Goal: Task Accomplishment & Management: Complete application form

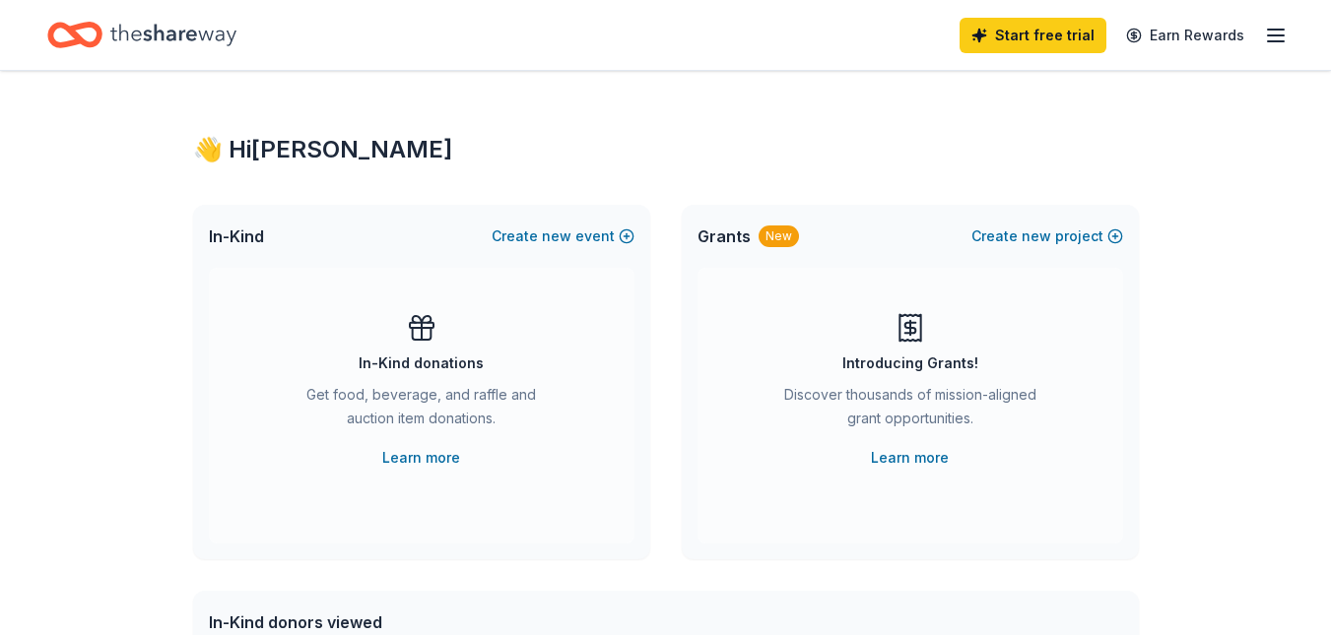
click at [1264, 46] on icon "button" at bounding box center [1276, 36] width 24 height 24
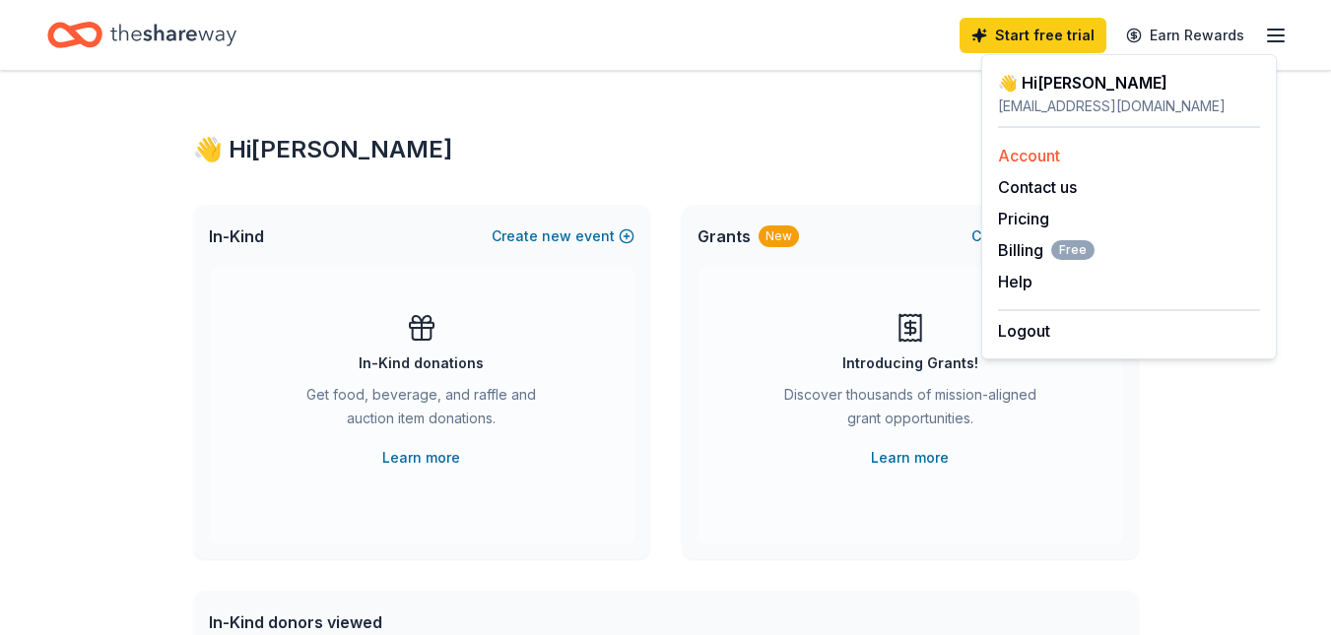
click at [1036, 165] on link "Account" at bounding box center [1029, 156] width 62 height 20
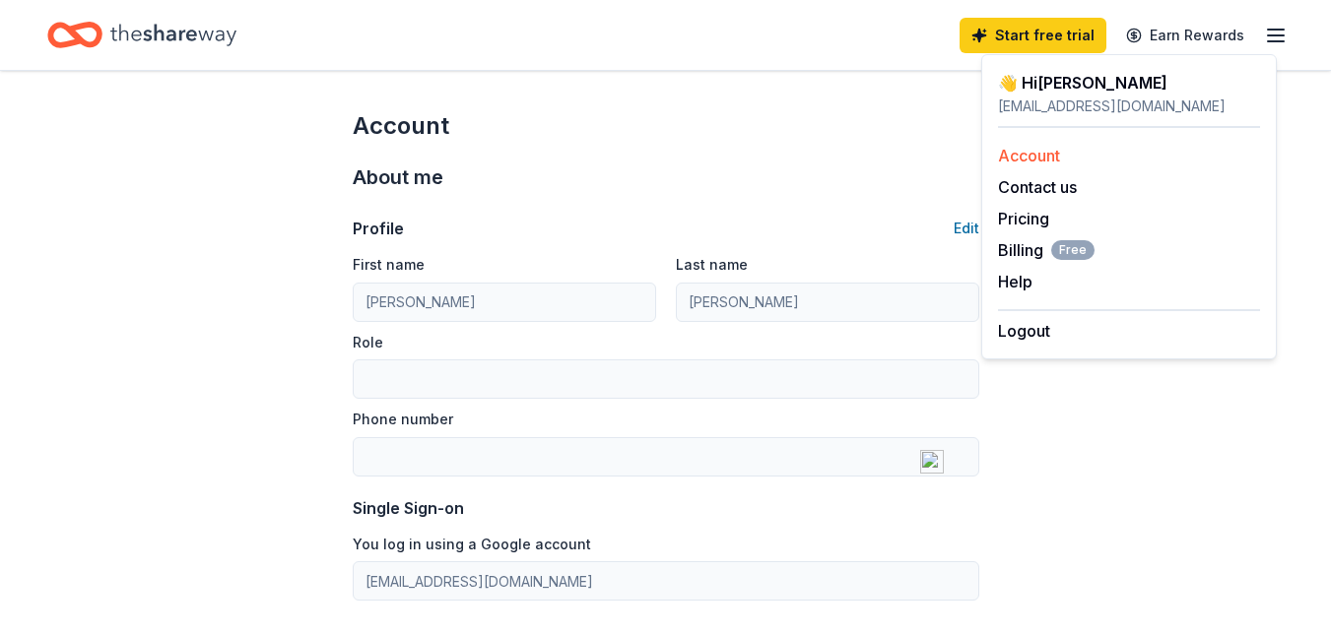
click at [1009, 165] on link "Account" at bounding box center [1029, 156] width 62 height 20
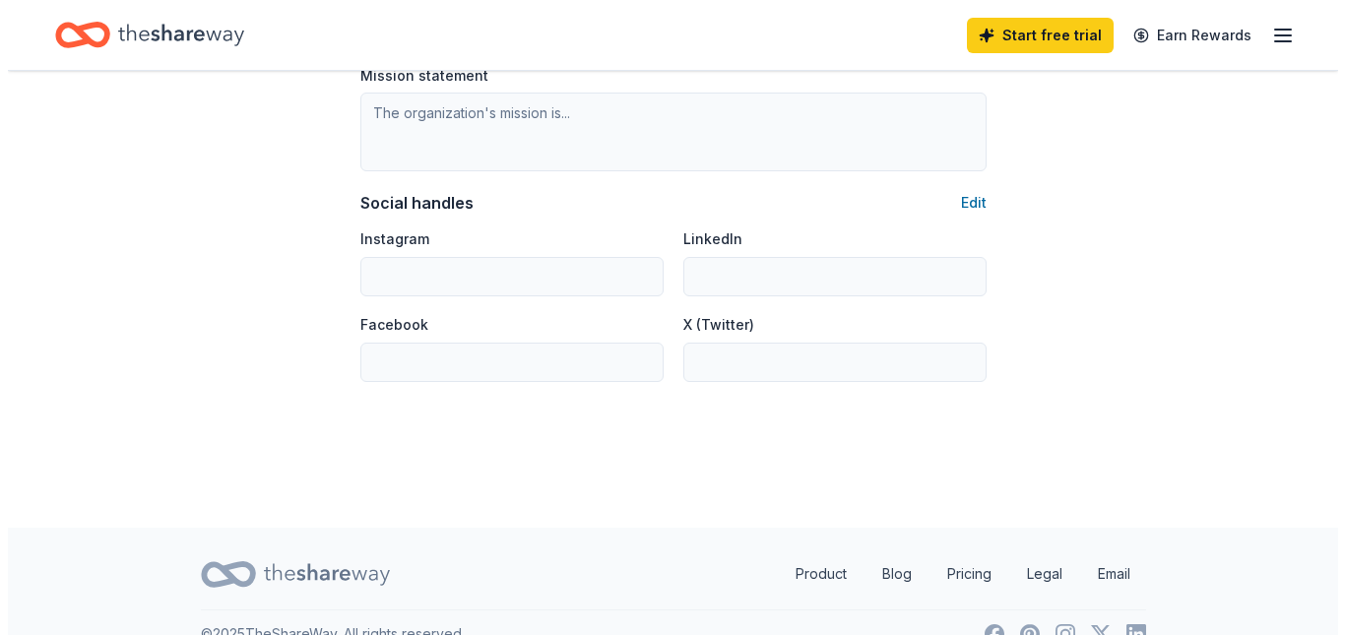
scroll to position [1280, 0]
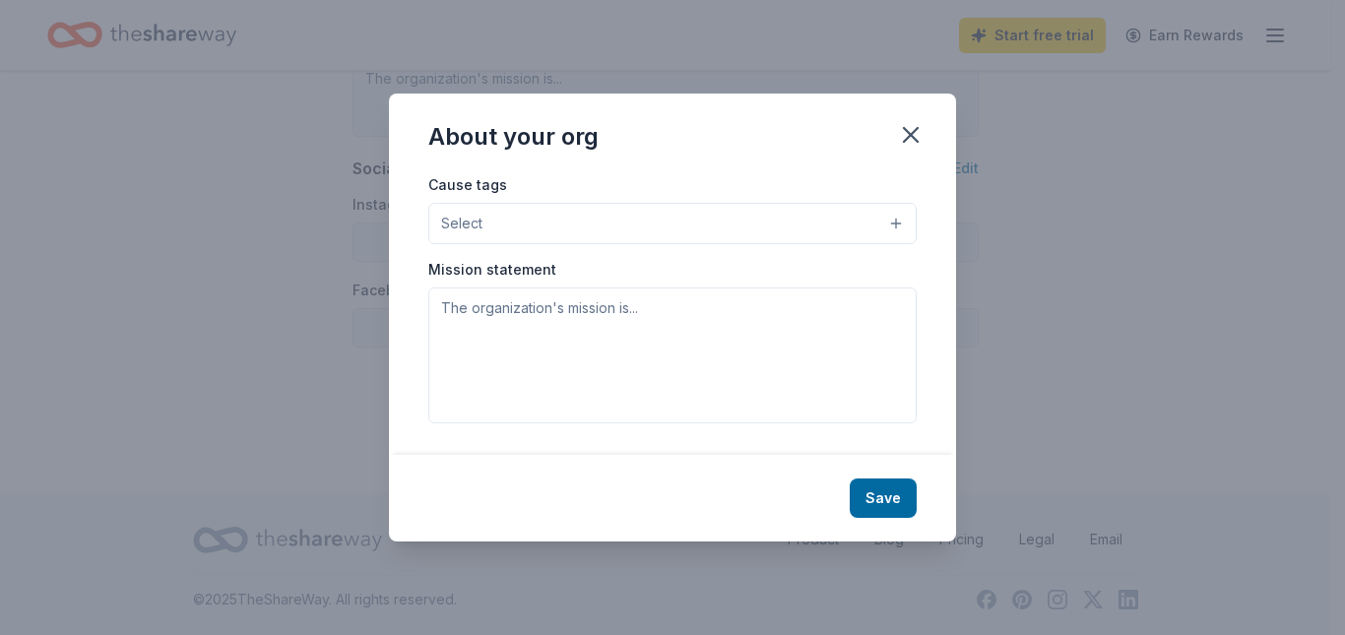
click at [720, 218] on button "Select" at bounding box center [672, 223] width 488 height 41
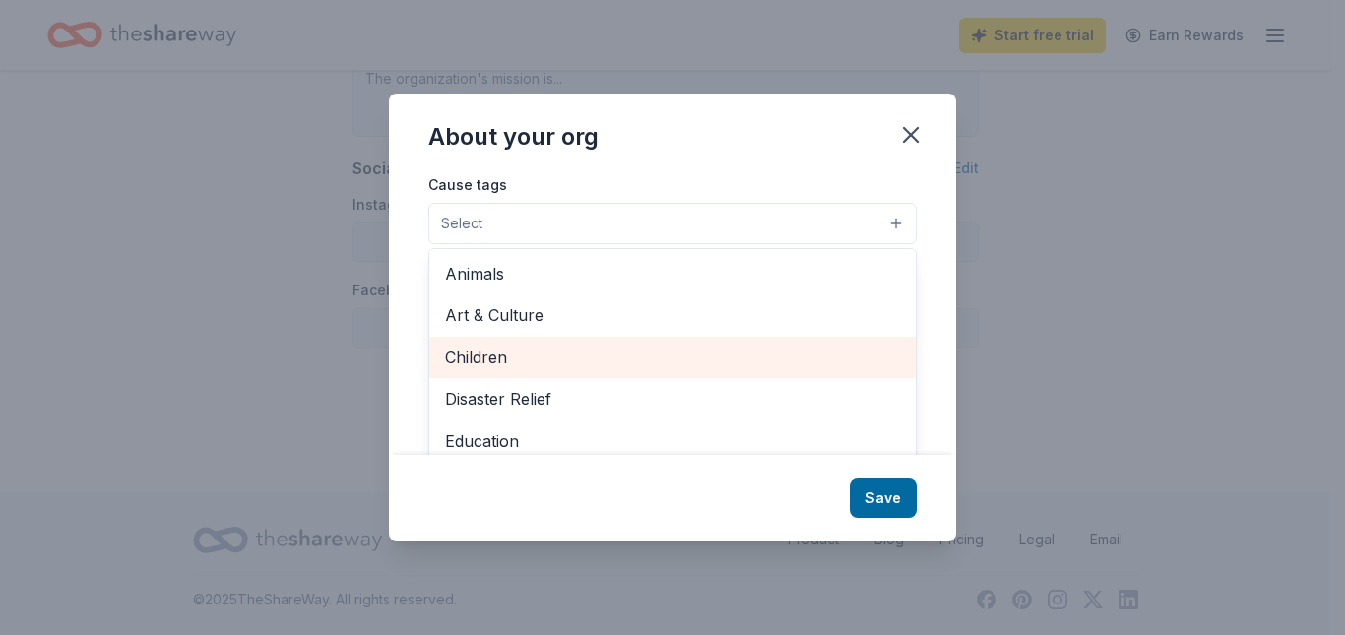
click at [445, 370] on span "Children" at bounding box center [672, 358] width 455 height 26
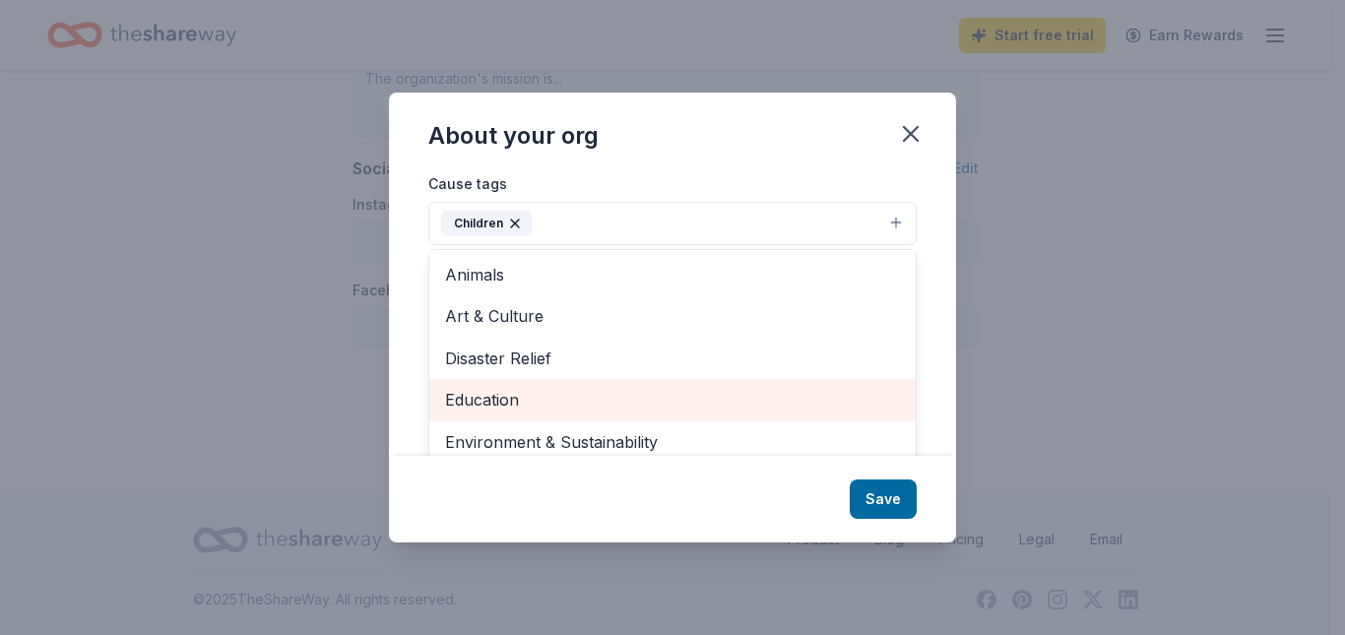
click at [509, 413] on span "Education" at bounding box center [672, 400] width 455 height 26
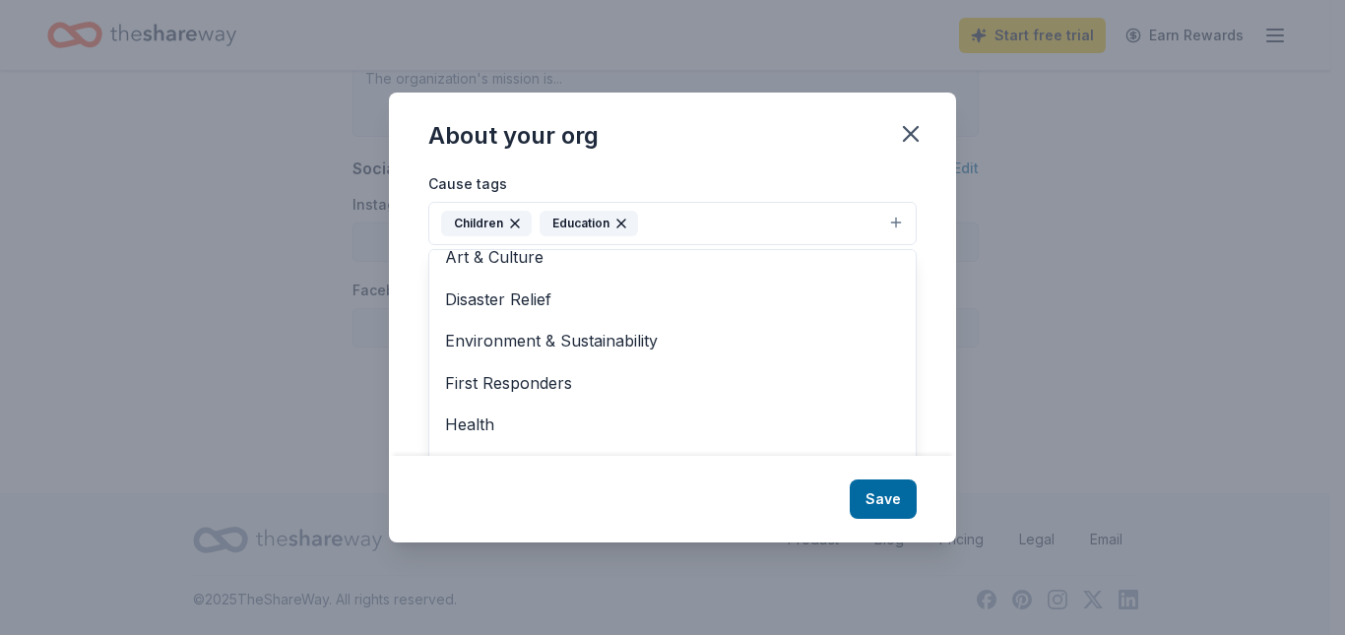
scroll to position [0, 0]
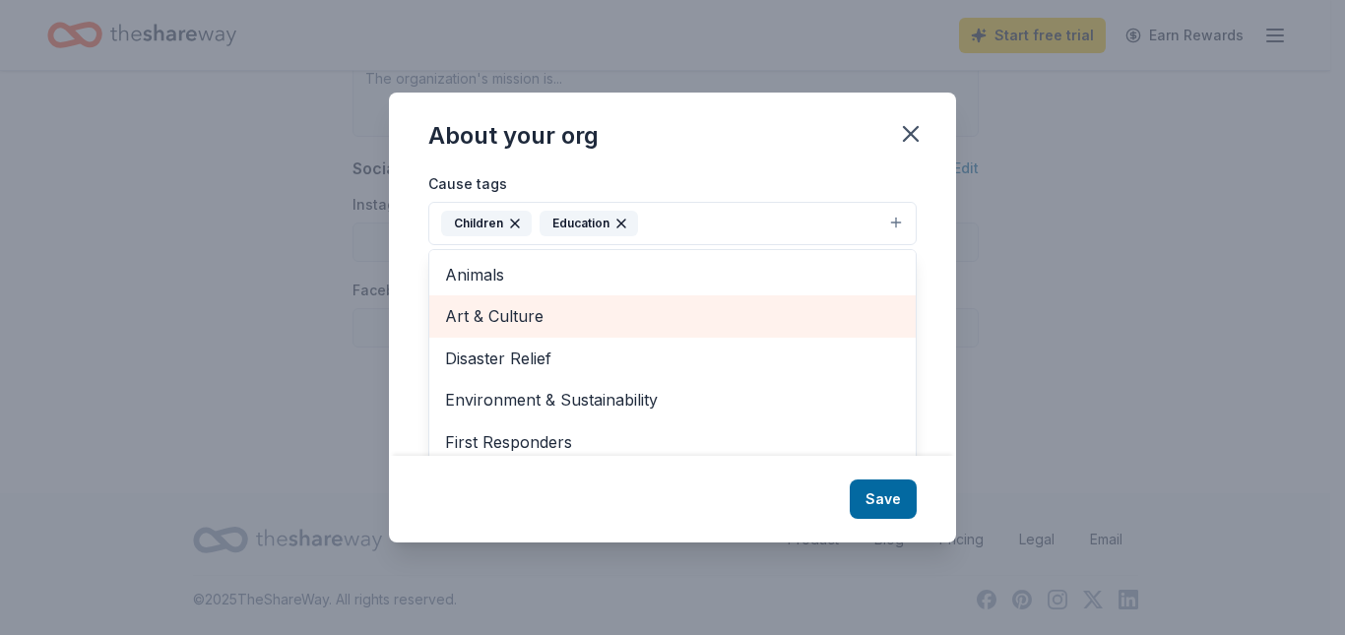
click at [514, 329] on span "Art & Culture" at bounding box center [672, 316] width 455 height 26
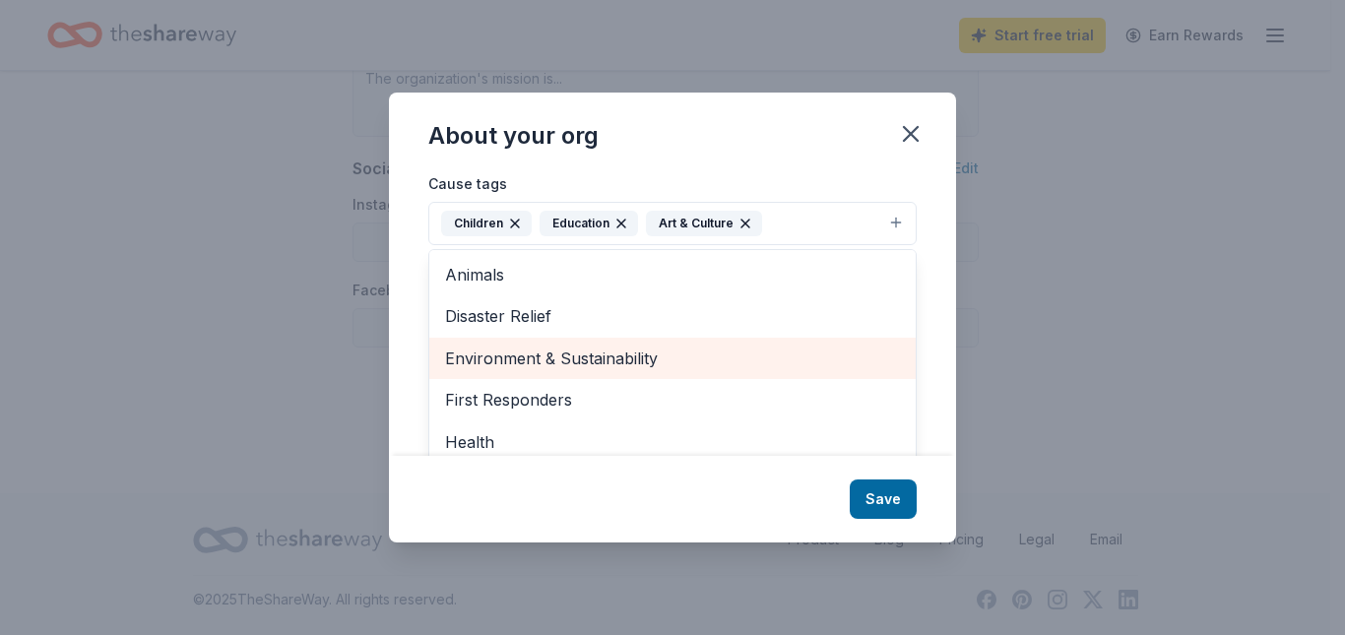
click at [499, 371] on span "Environment & Sustainability" at bounding box center [672, 359] width 455 height 26
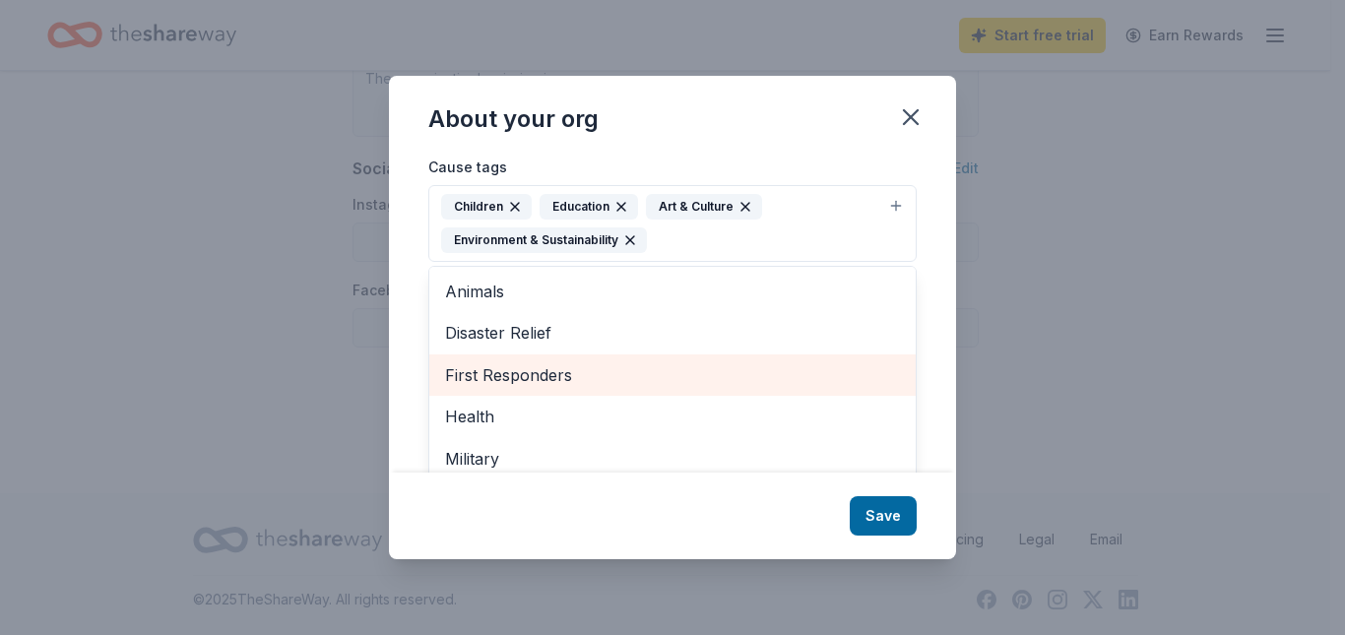
click at [484, 388] on span "First Responders" at bounding box center [672, 375] width 455 height 26
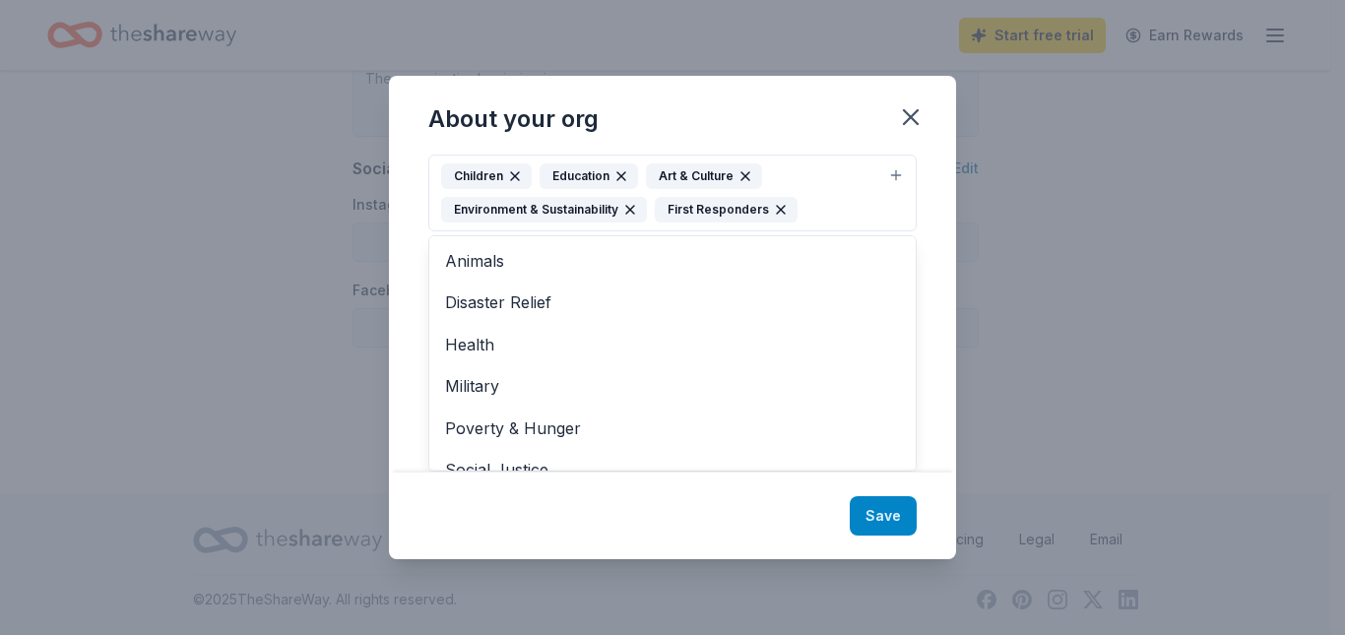
click at [935, 535] on div "About your org Cause tags Children Education Art & Culture Environment & Sustai…" at bounding box center [672, 317] width 567 height 483
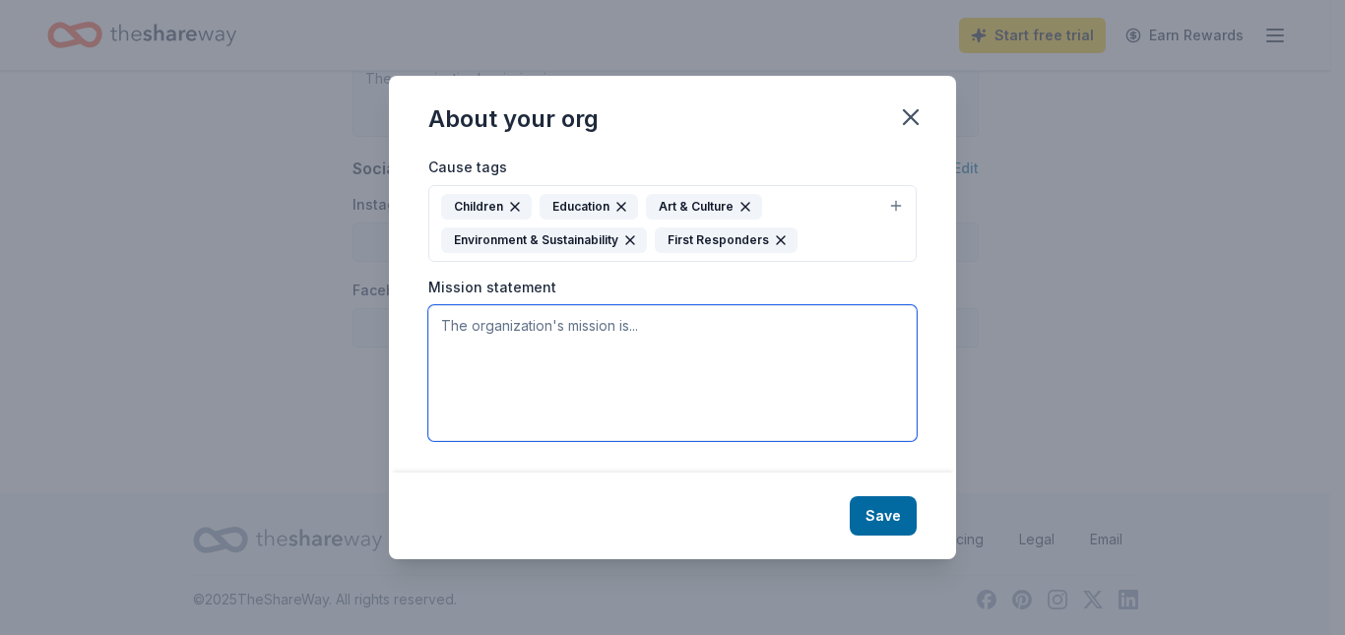
click at [596, 321] on textarea at bounding box center [672, 373] width 488 height 136
paste textarea "DAR is a nonprofit, nonpolitical volunteer women’s service organization dedicat…"
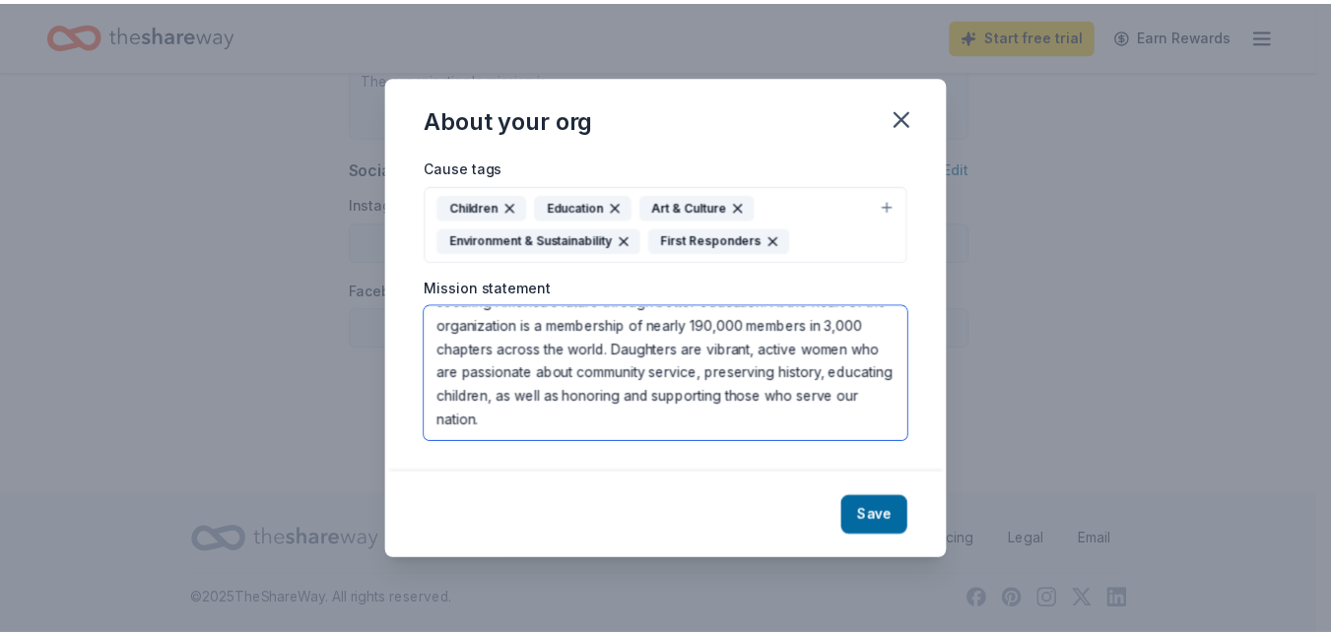
scroll to position [65, 0]
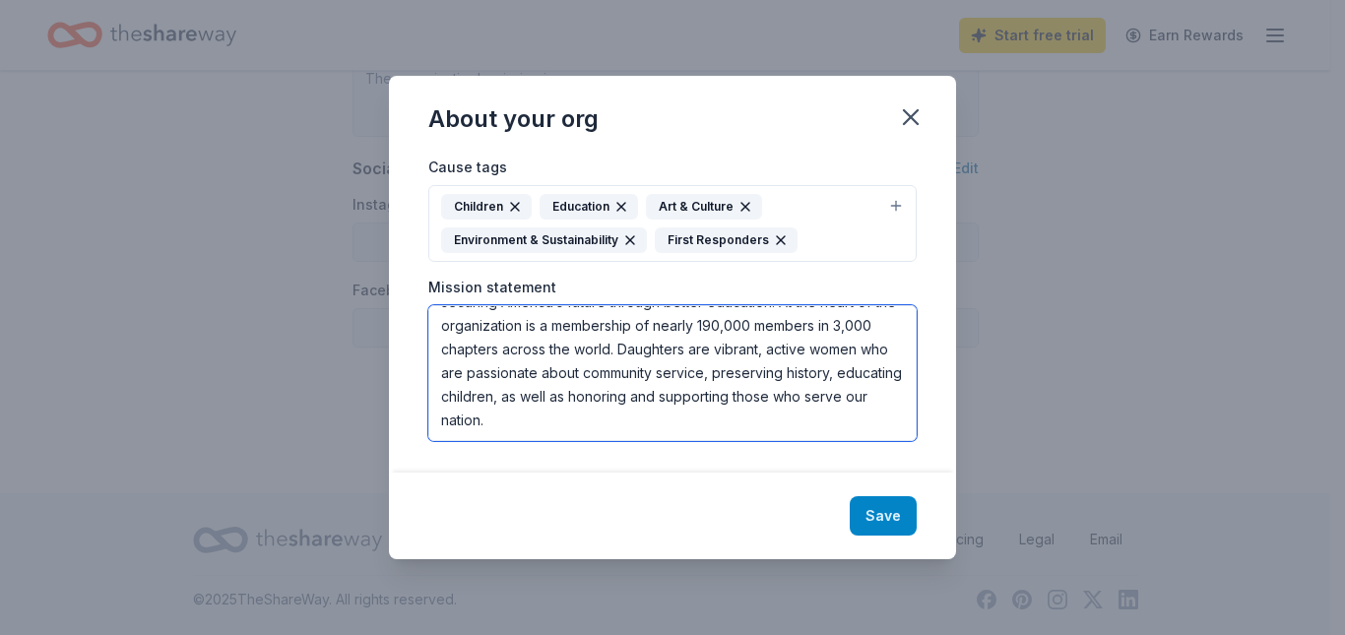
type textarea "DAR is a nonprofit, nonpolitical volunteer women’s service organization dedicat…"
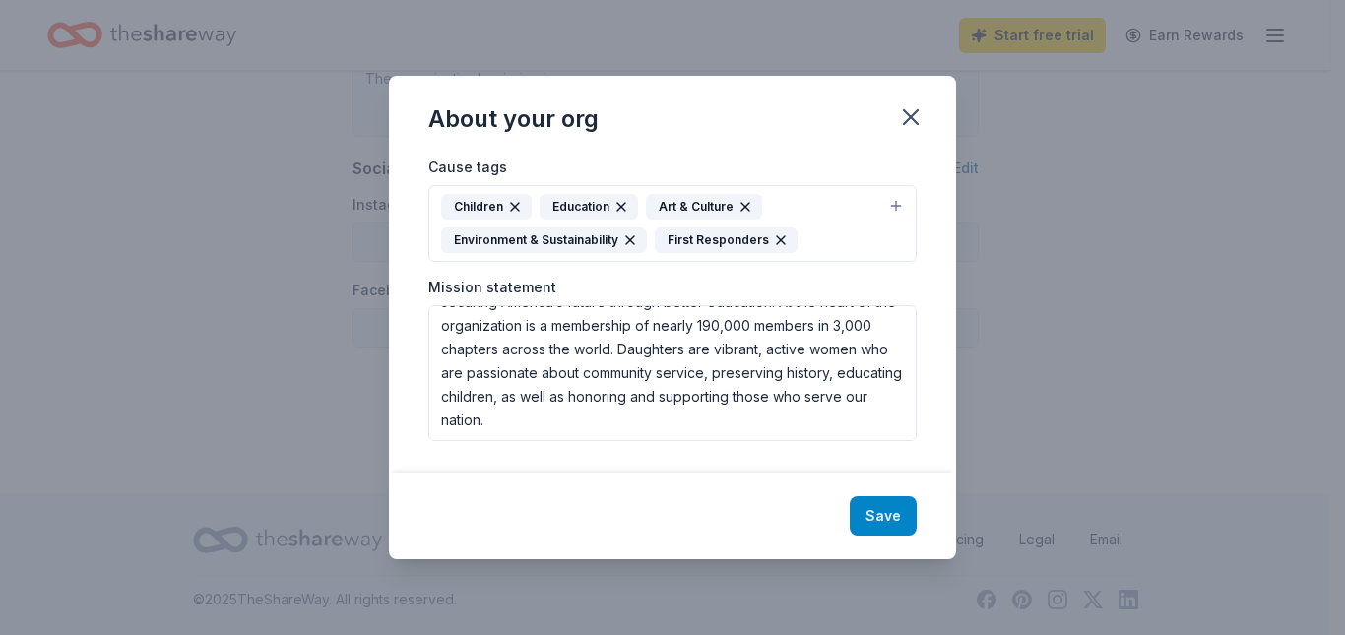
click at [917, 535] on button "Save" at bounding box center [883, 515] width 67 height 39
type textarea "DAR is a nonprofit, nonpolitical volunteer women’s service organization dedicat…"
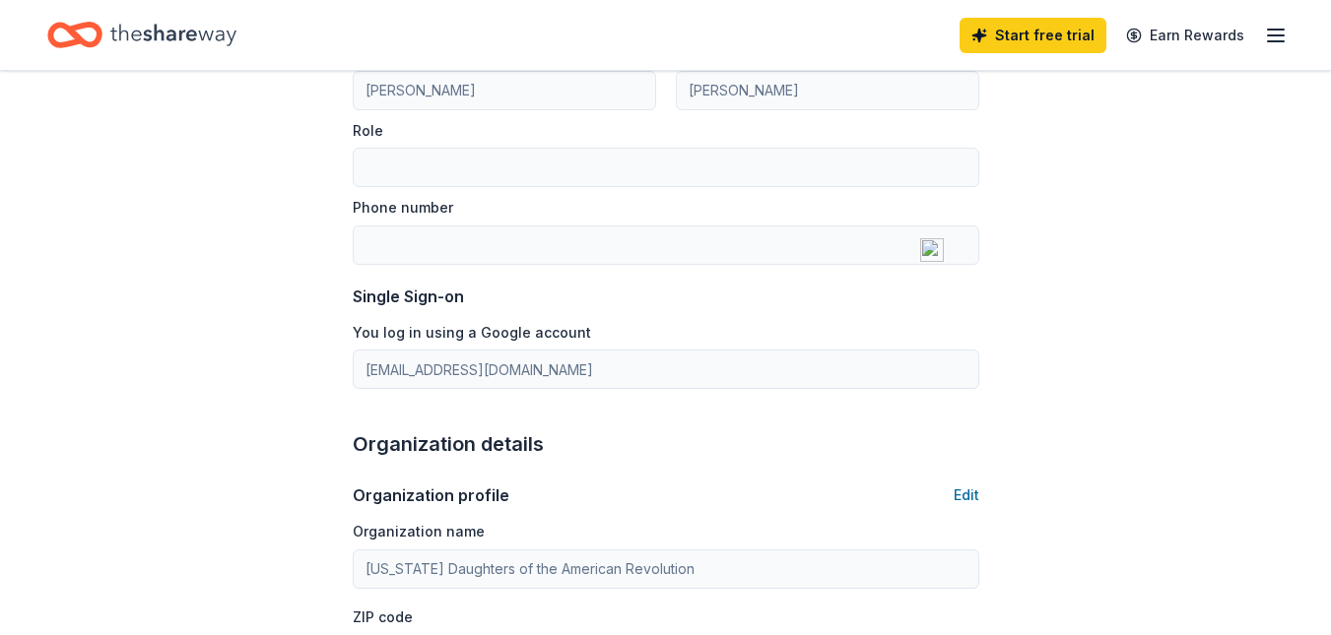
scroll to position [0, 0]
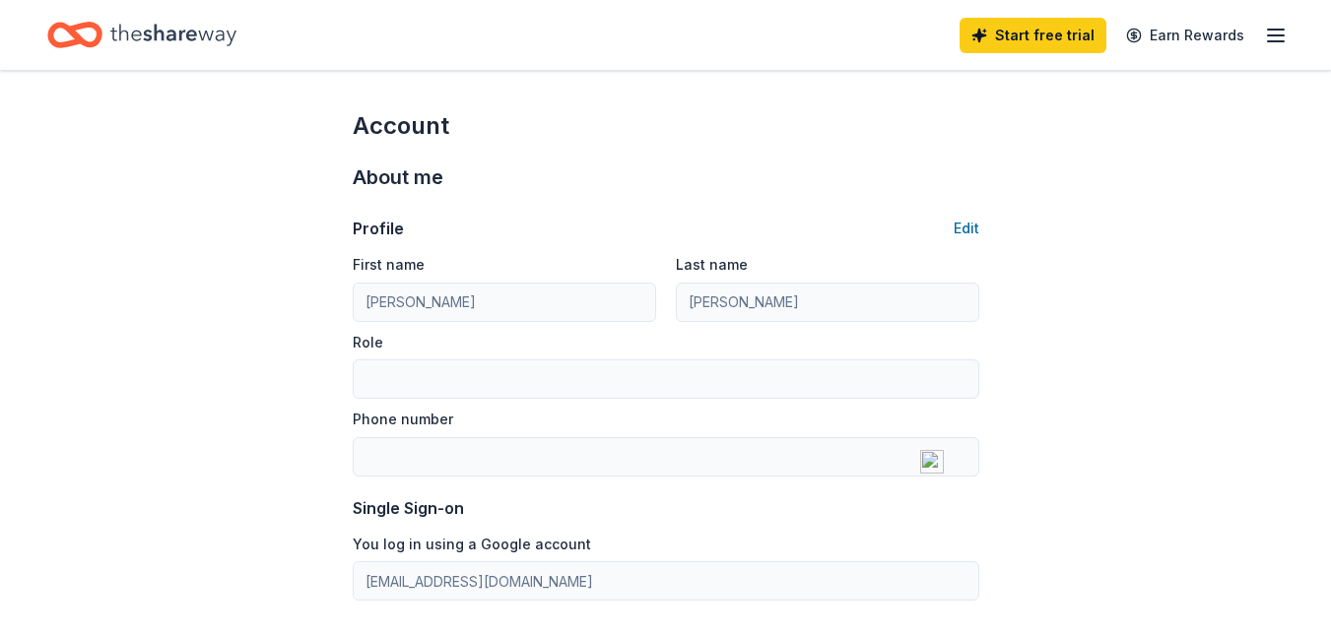
click at [197, 45] on icon "Home" at bounding box center [173, 35] width 126 height 40
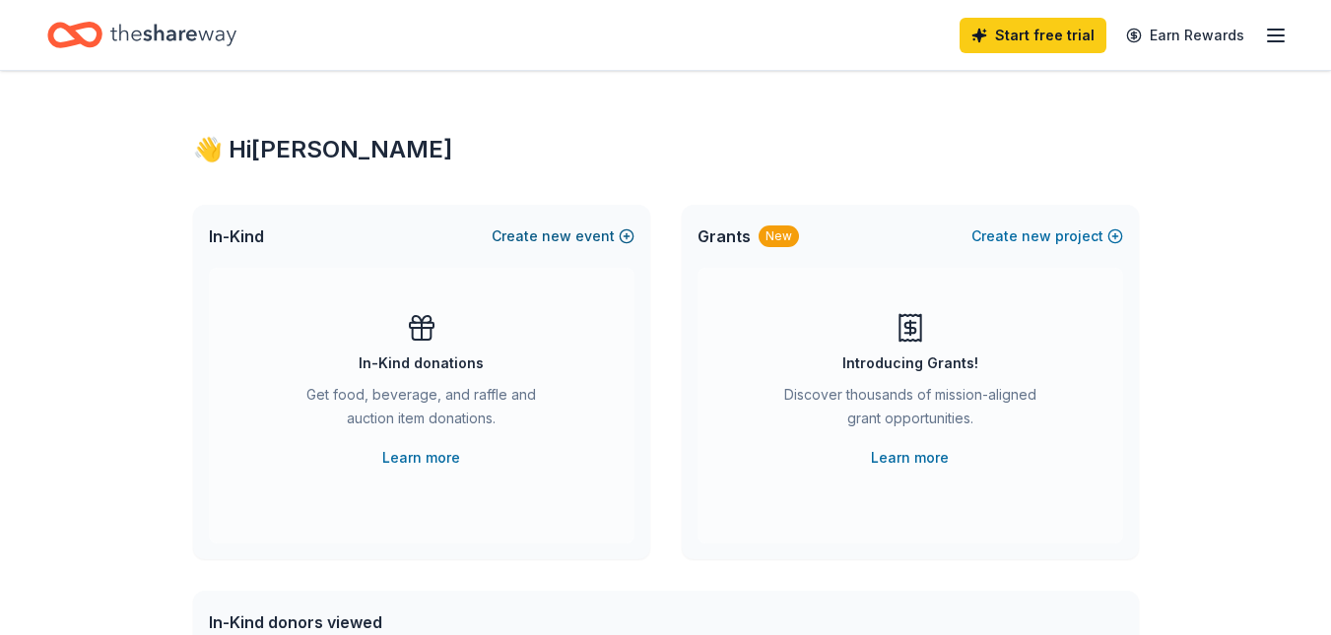
click at [491, 248] on button "Create new event" at bounding box center [562, 237] width 143 height 24
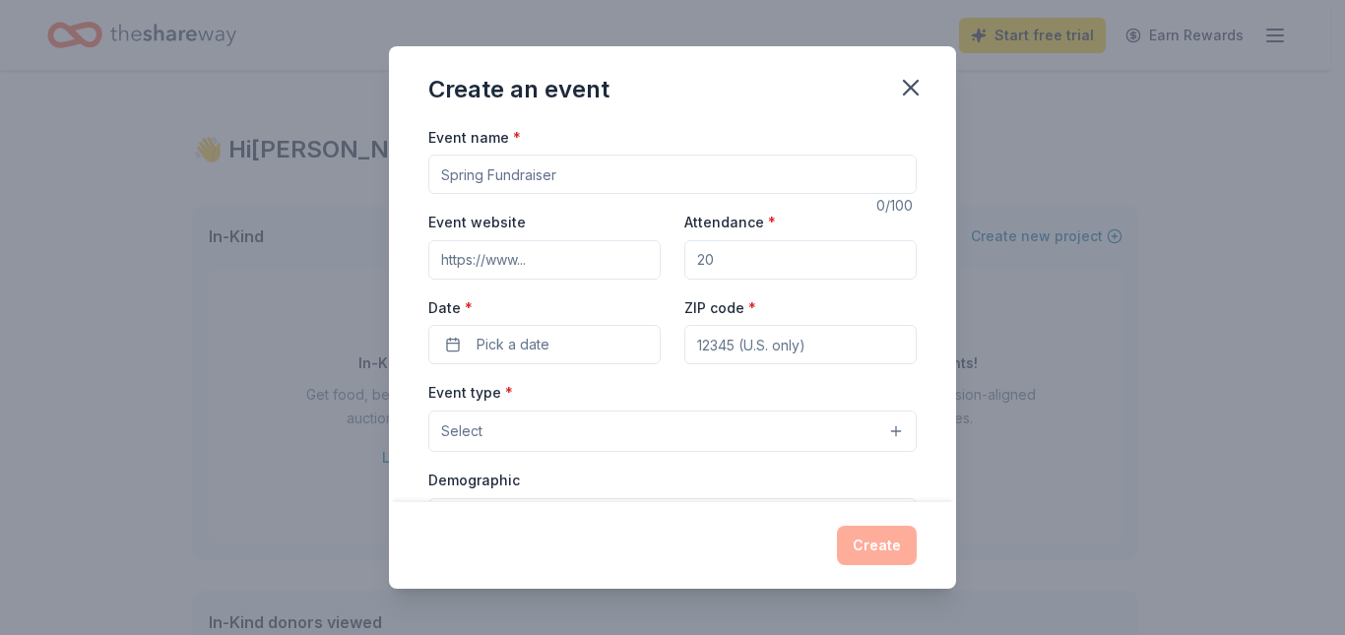
click at [554, 194] on input "Event name *" at bounding box center [672, 174] width 488 height 39
type input "2026 DAR Colonial Fair"
click at [720, 280] on input "Attendance *" at bounding box center [800, 259] width 232 height 39
type input "2000"
click at [574, 364] on button "Pick a date" at bounding box center [544, 344] width 232 height 39
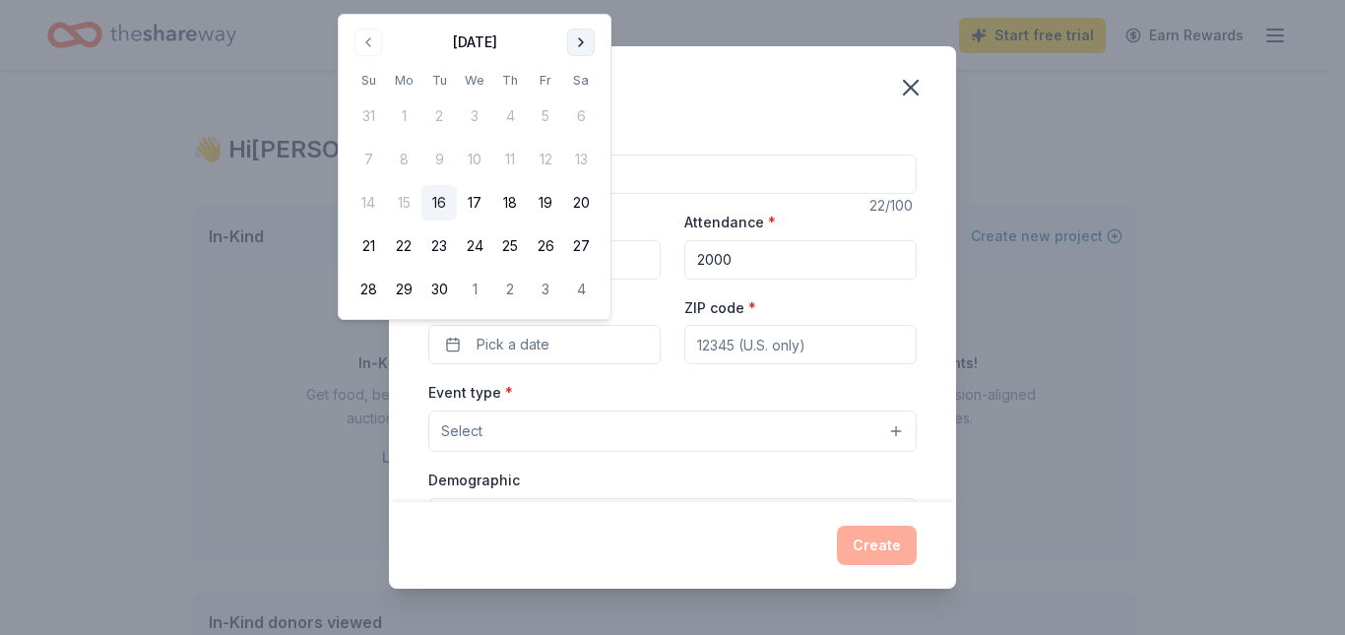
click at [595, 46] on button "Go to next month" at bounding box center [581, 43] width 28 height 28
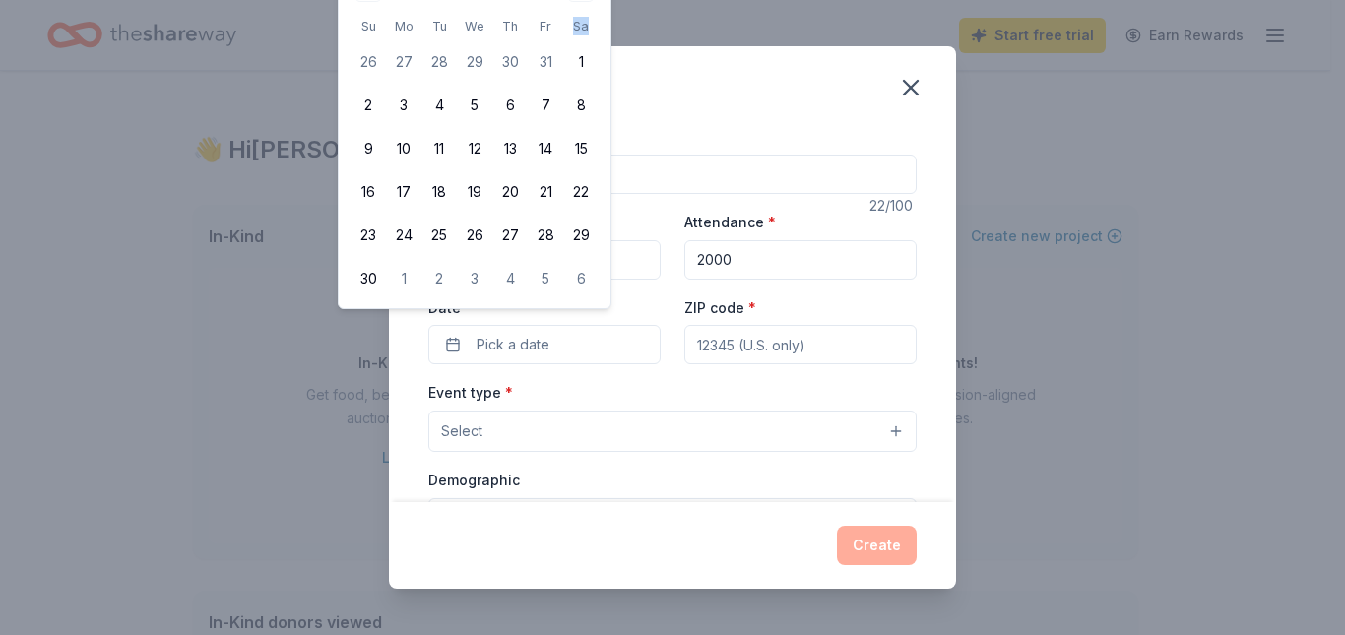
click at [599, 36] on th "Sa" at bounding box center [580, 26] width 35 height 21
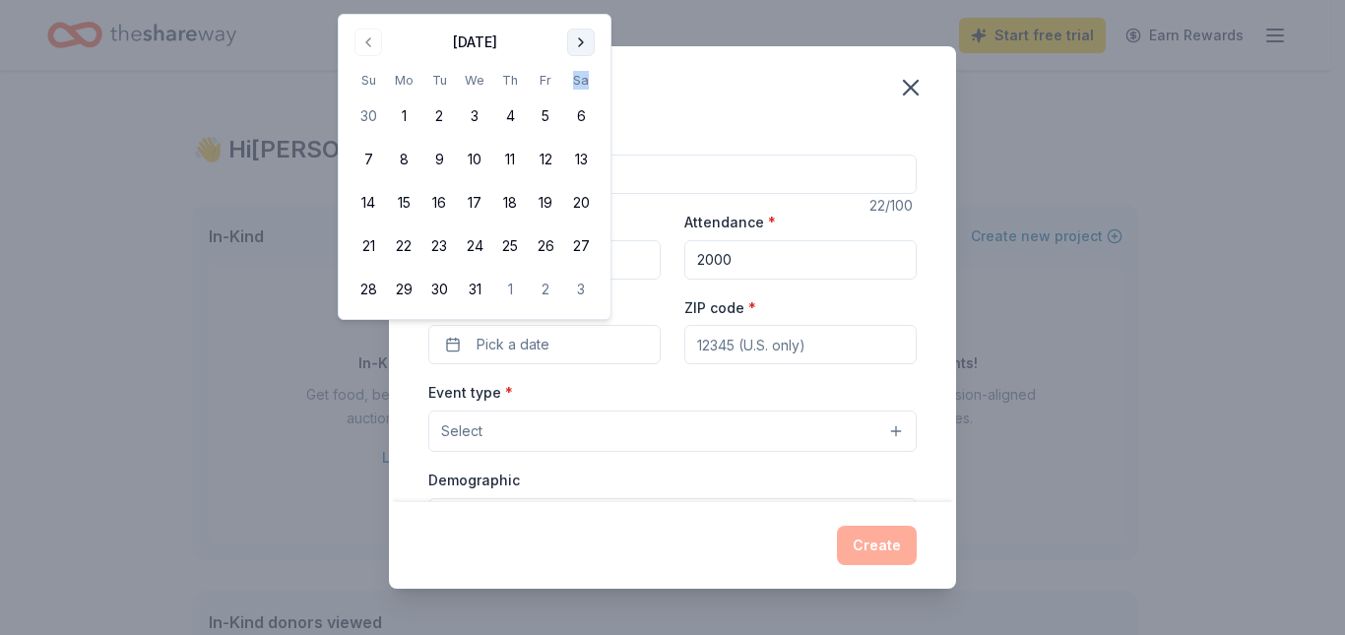
click at [595, 53] on button "Go to next month" at bounding box center [581, 43] width 28 height 28
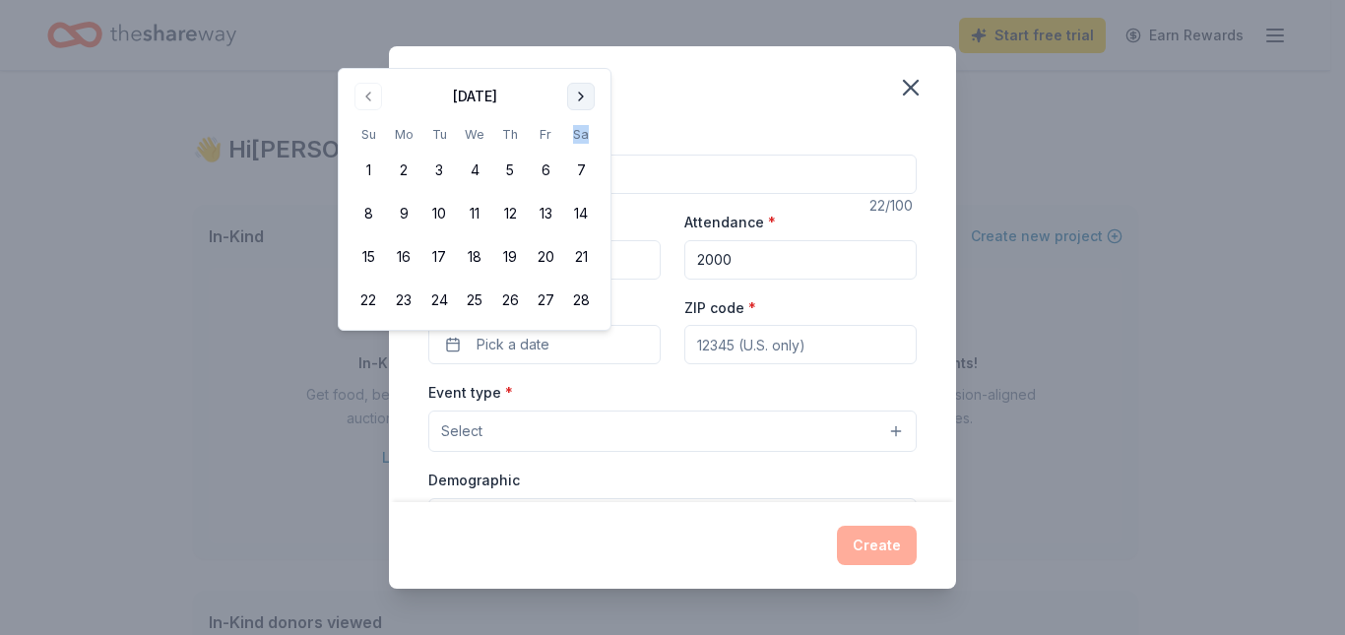
click at [595, 99] on button "Go to next month" at bounding box center [581, 97] width 28 height 28
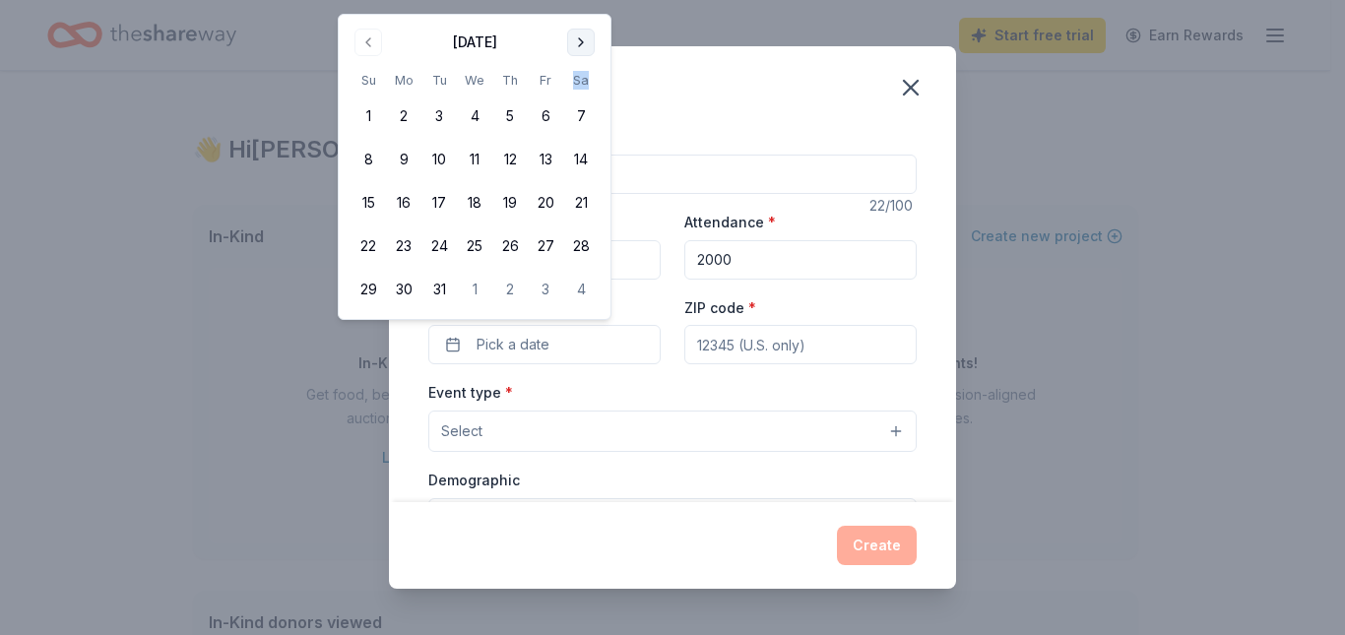
click at [595, 50] on button "Go to next month" at bounding box center [581, 43] width 28 height 28
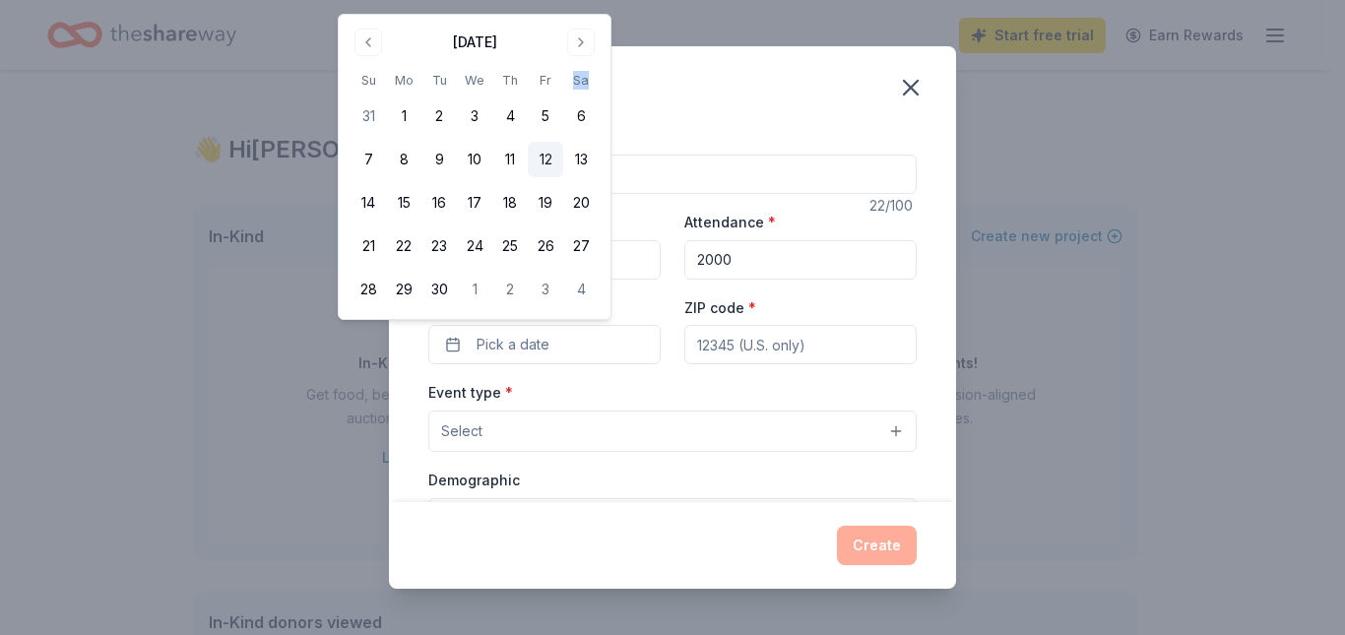
click at [563, 177] on button "12" at bounding box center [545, 159] width 35 height 35
click at [599, 177] on button "13" at bounding box center [580, 159] width 35 height 35
click at [563, 177] on button "12" at bounding box center [545, 159] width 35 height 35
click at [599, 177] on button "13" at bounding box center [580, 159] width 35 height 35
click at [563, 177] on button "12" at bounding box center [545, 159] width 35 height 35
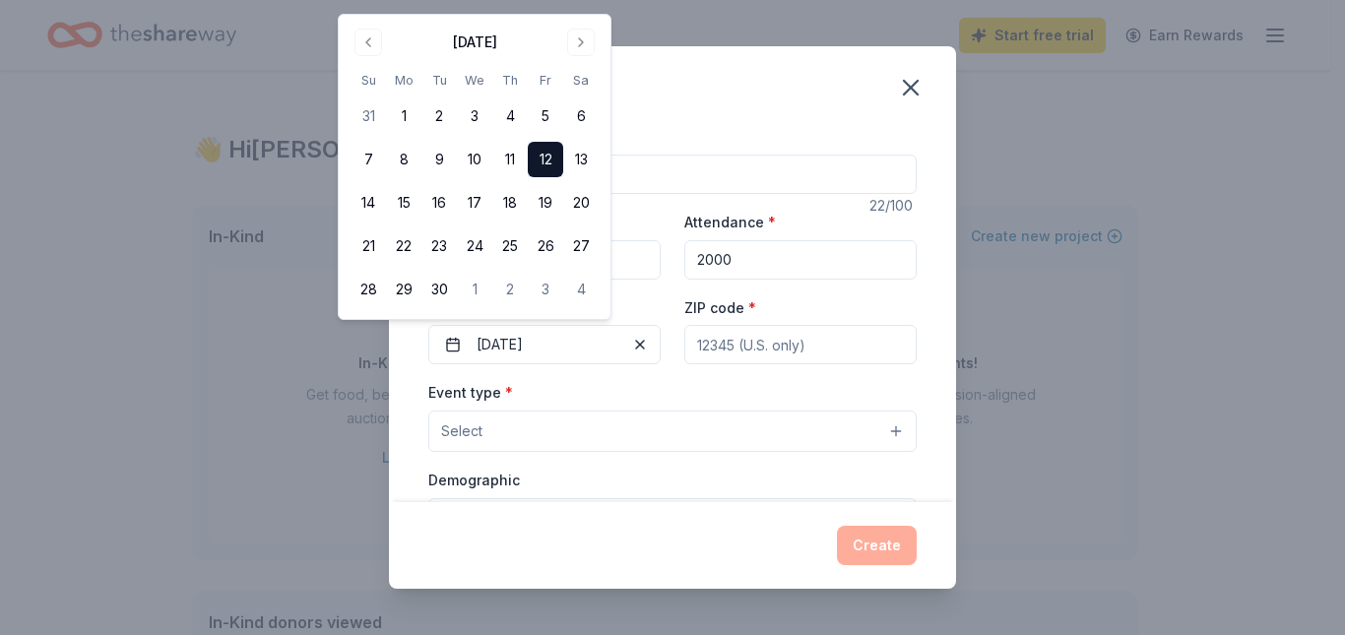
click at [498, 527] on div "Create" at bounding box center [672, 545] width 488 height 39
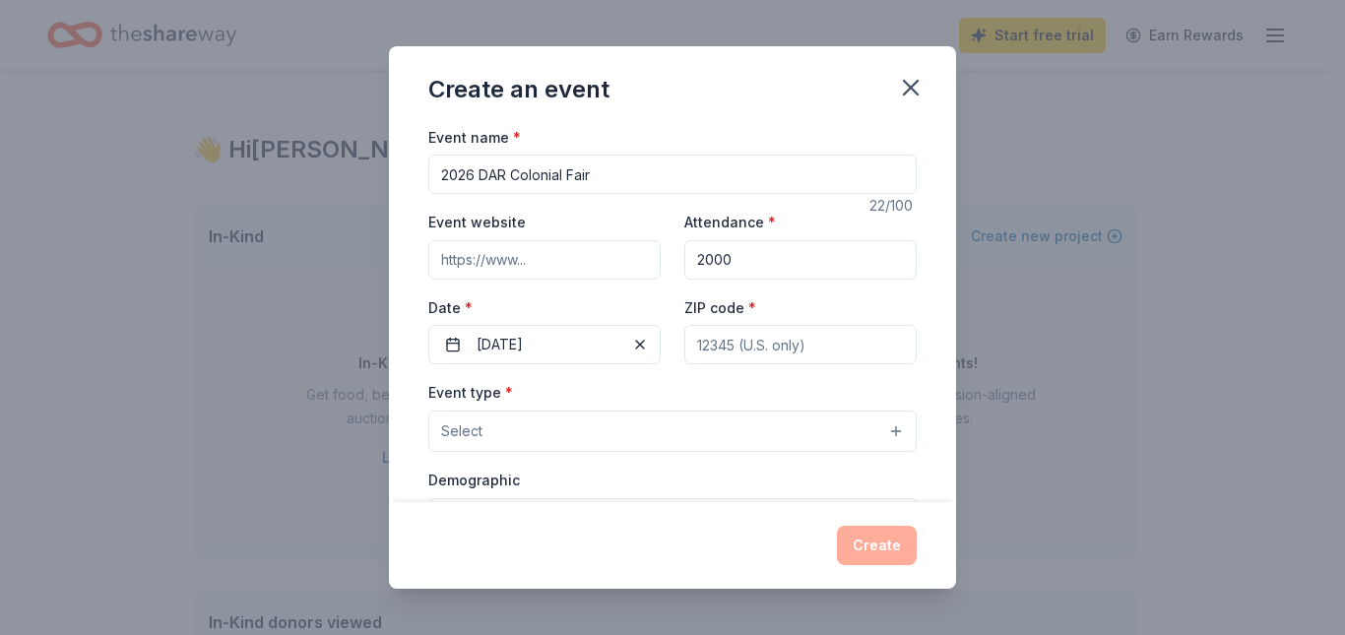
click at [887, 364] on input "ZIP code *" at bounding box center [800, 344] width 232 height 39
type input "46208"
click at [670, 452] on div "Event type * Select" at bounding box center [672, 416] width 488 height 72
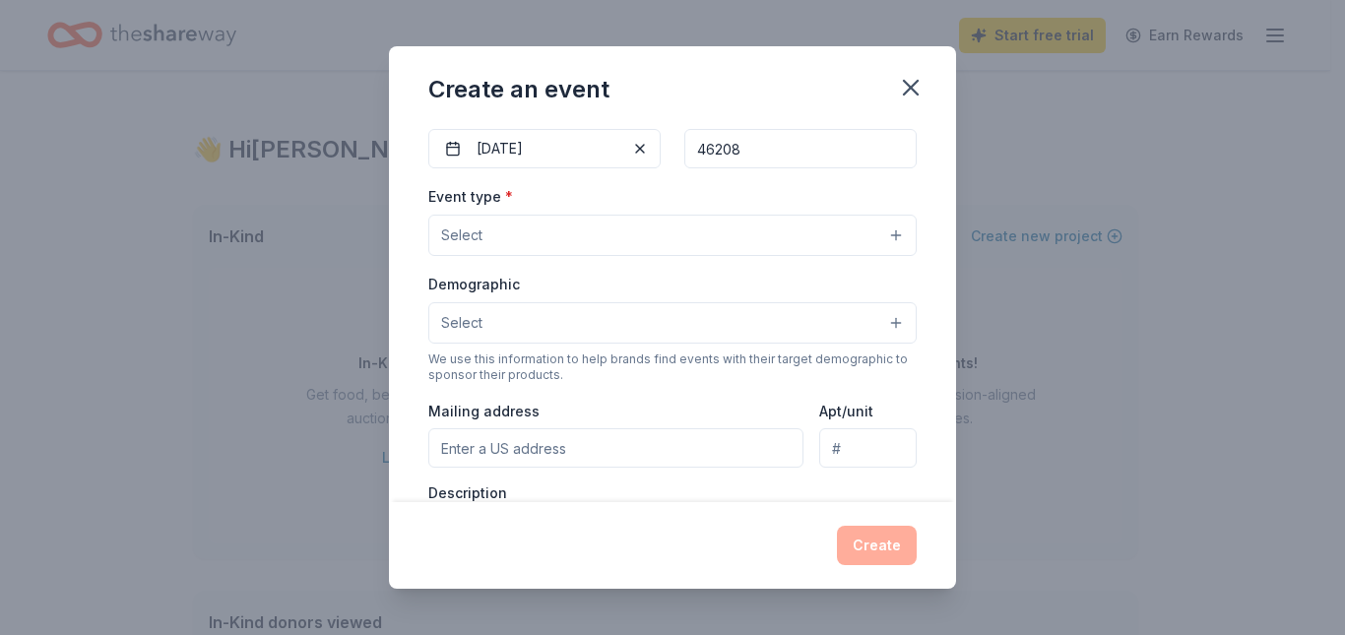
scroll to position [197, 0]
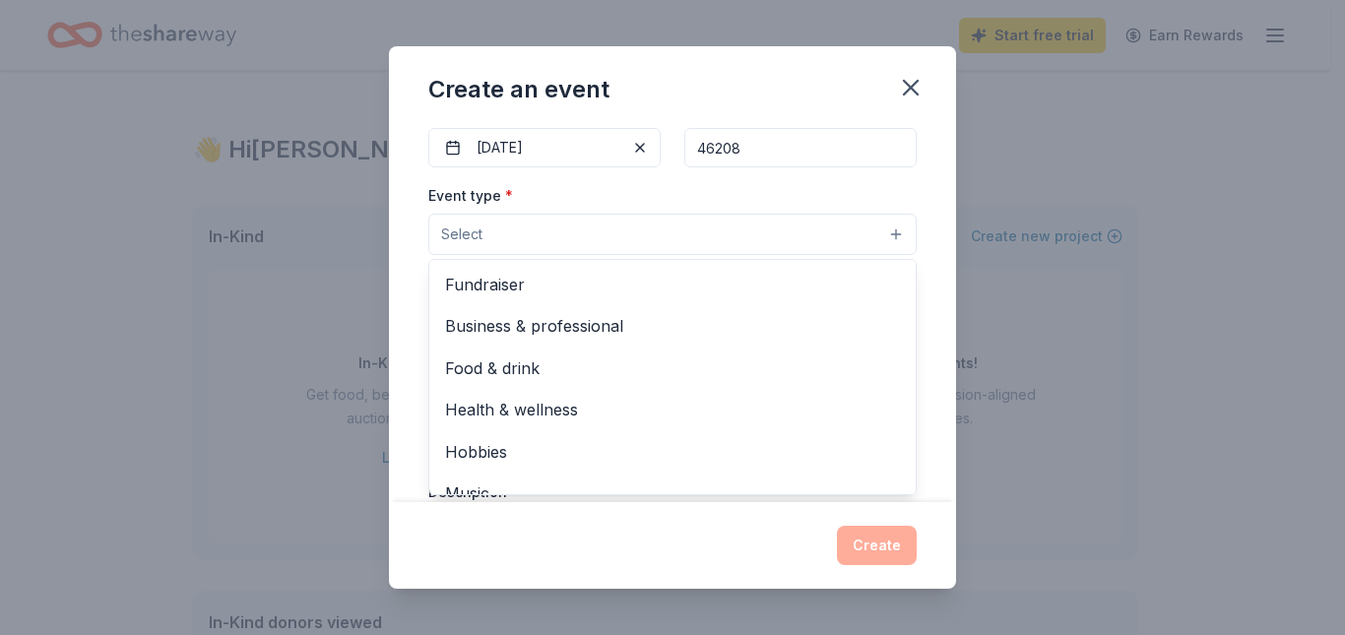
click at [917, 255] on button "Select" at bounding box center [672, 234] width 488 height 41
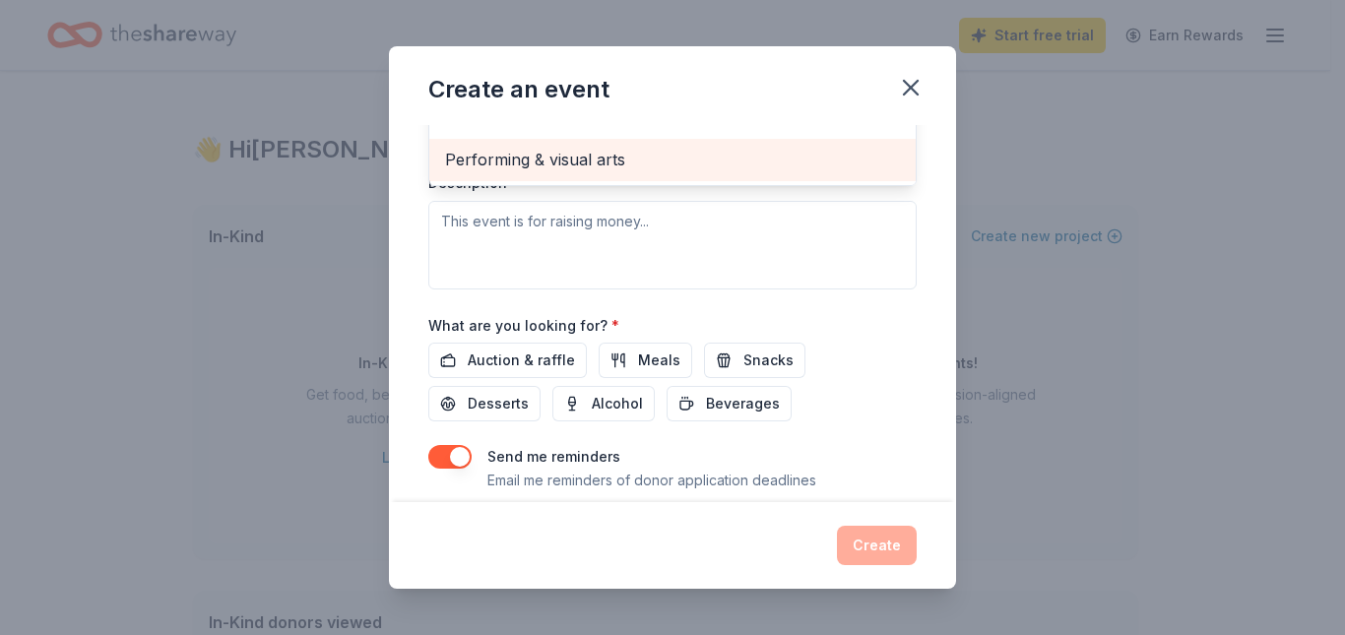
scroll to position [591, 0]
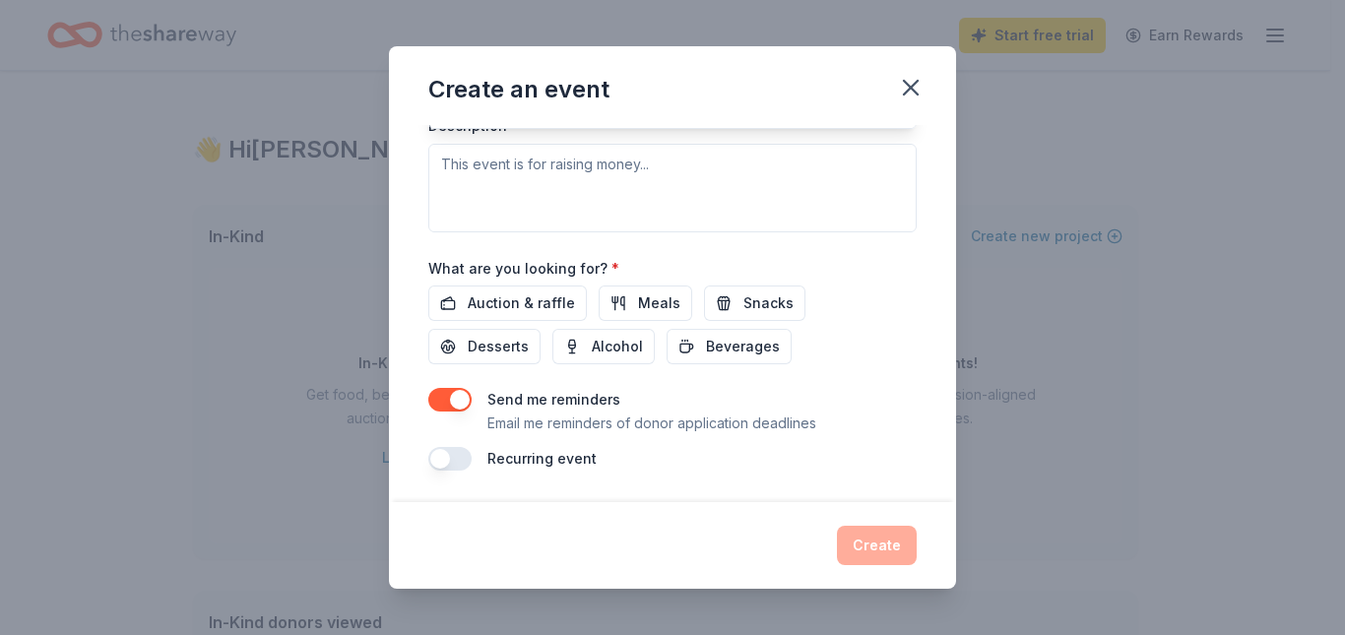
click at [768, 115] on span "Performing & visual arts" at bounding box center [672, 103] width 455 height 26
click at [956, 231] on div "Event name * 2026 DAR Colonial Fair 22 /100 Event website Attendance * 2000 Dat…" at bounding box center [672, 314] width 567 height 378
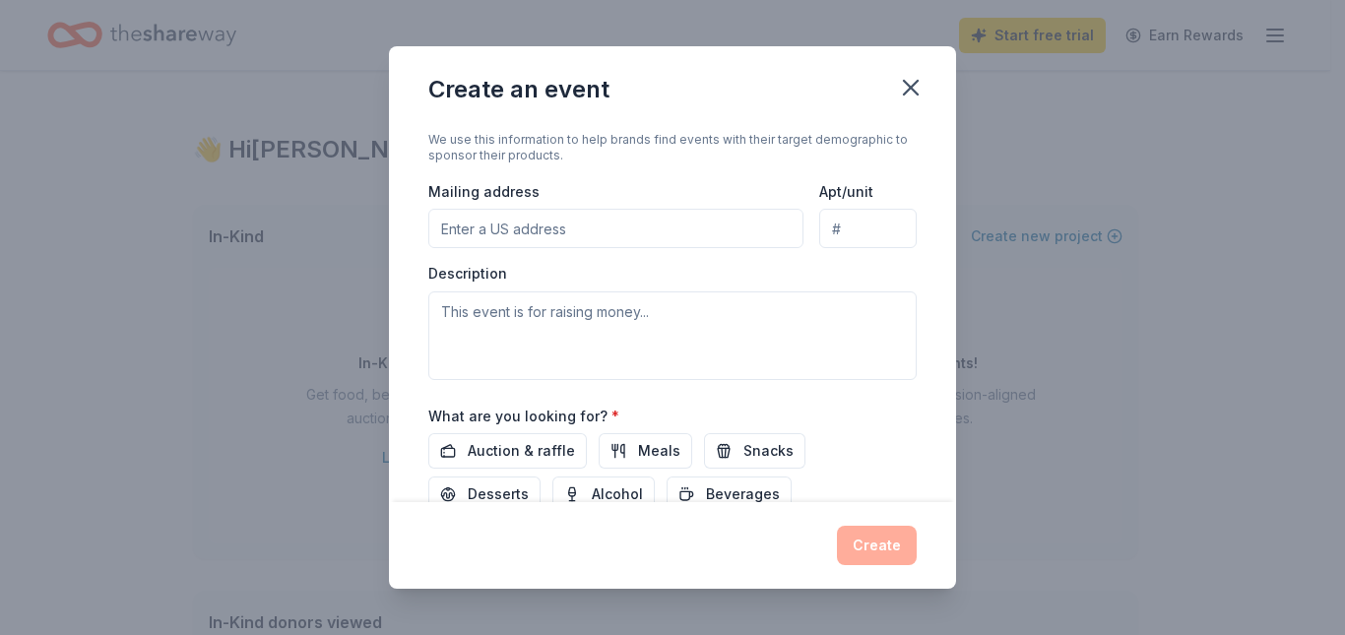
scroll to position [319, 0]
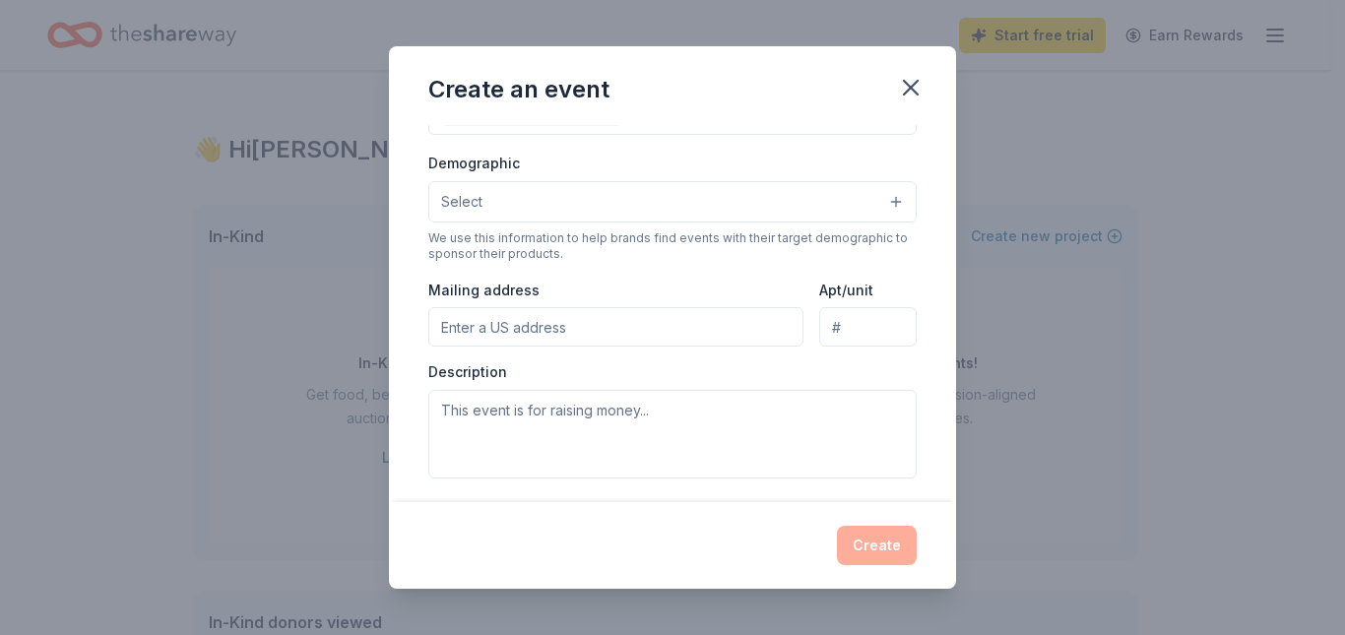
click at [917, 223] on button "Select" at bounding box center [672, 201] width 488 height 41
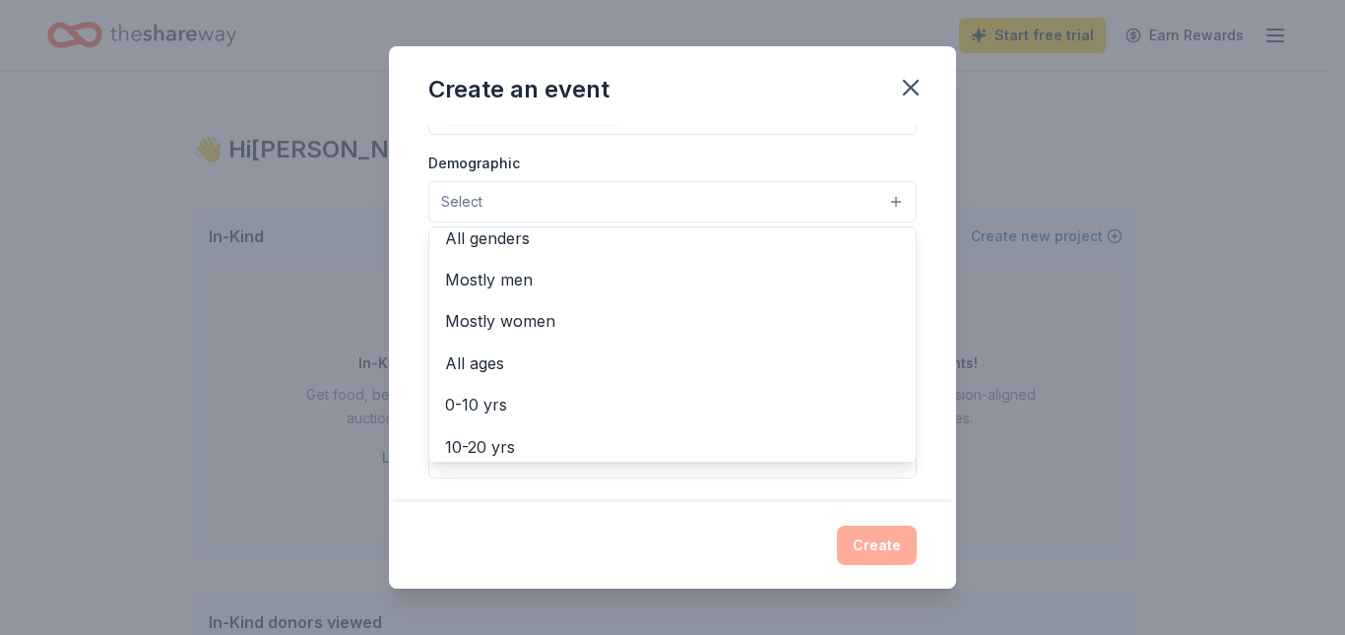
scroll to position [0, 0]
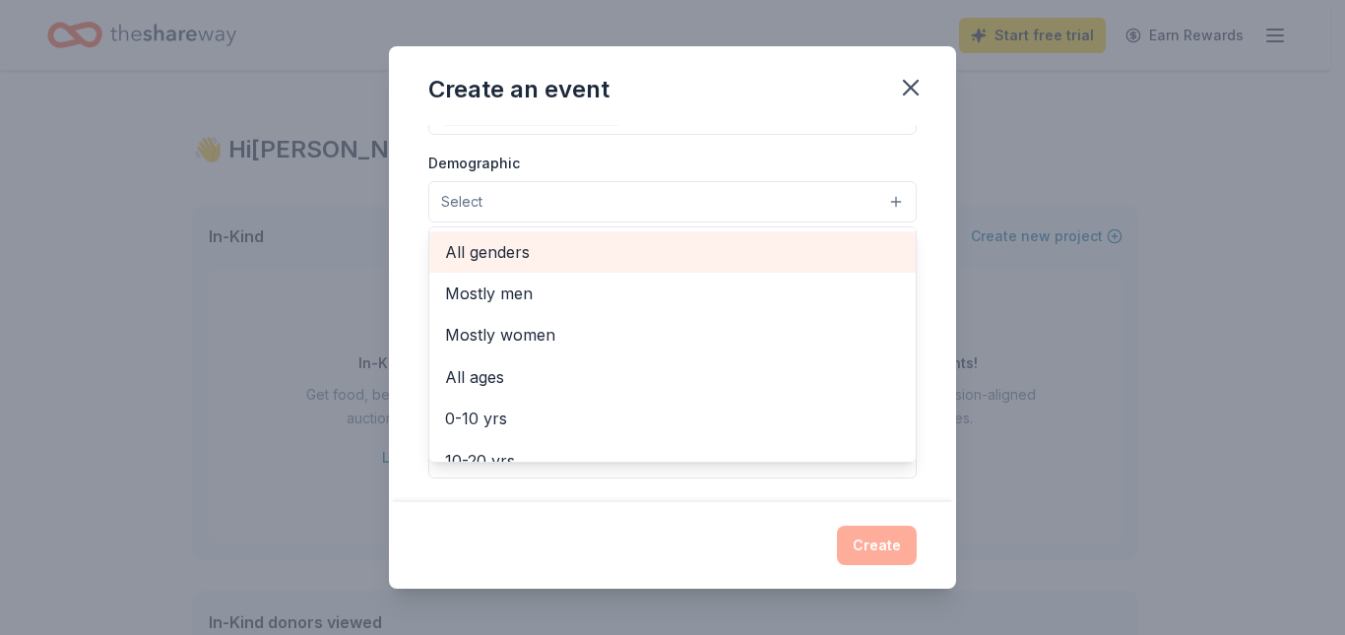
click at [583, 265] on span "All genders" at bounding box center [672, 252] width 455 height 26
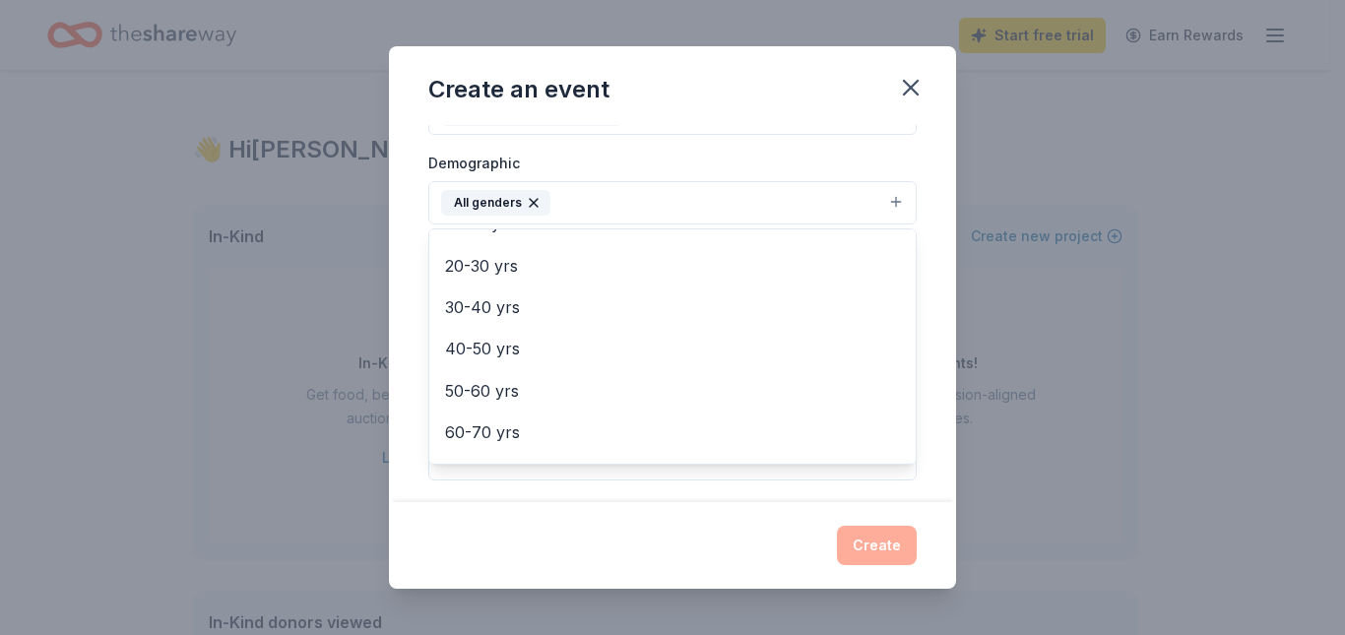
scroll to position [98, 0]
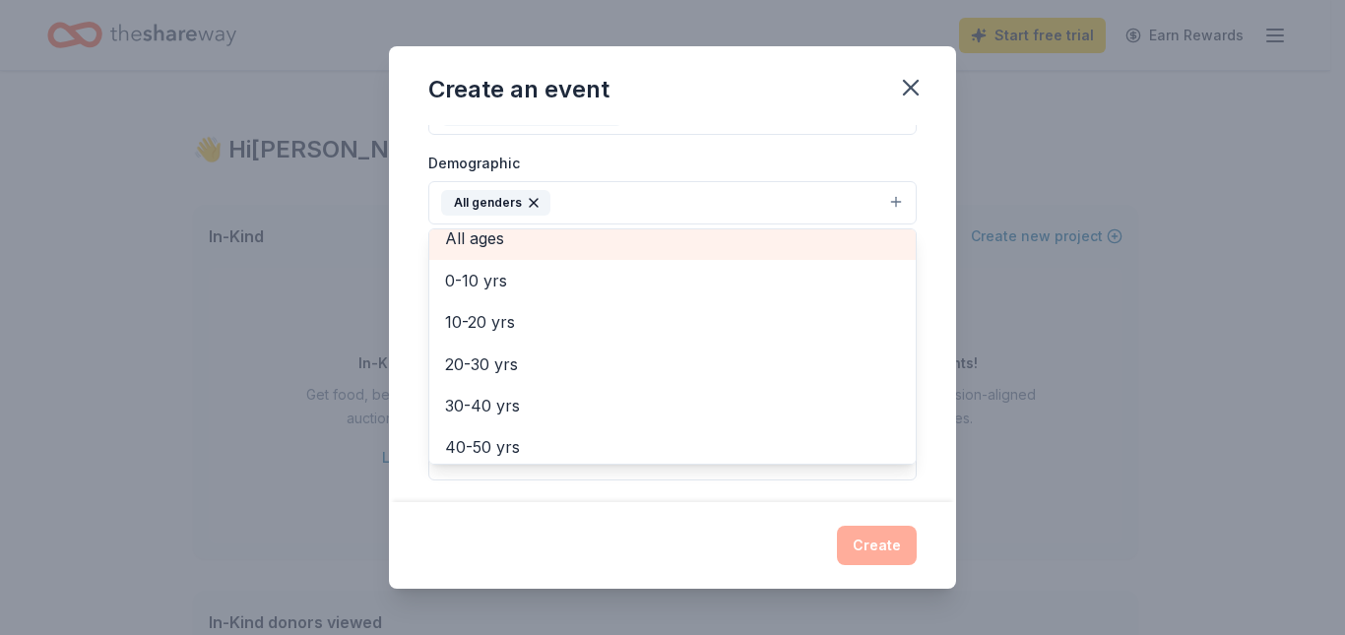
click at [573, 251] on span "All ages" at bounding box center [672, 239] width 455 height 26
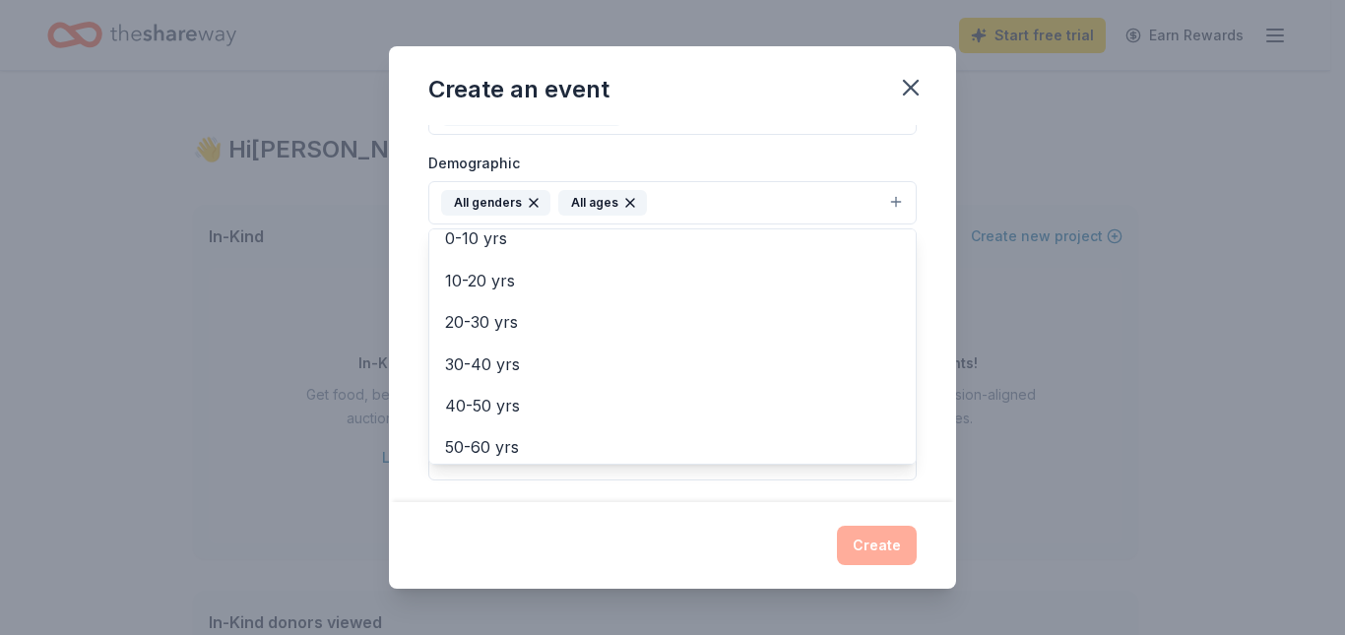
click at [599, 515] on div "Create an event Event name * 2026 DAR Colonial Fair 22 /100 Event website Atten…" at bounding box center [672, 318] width 567 height 544
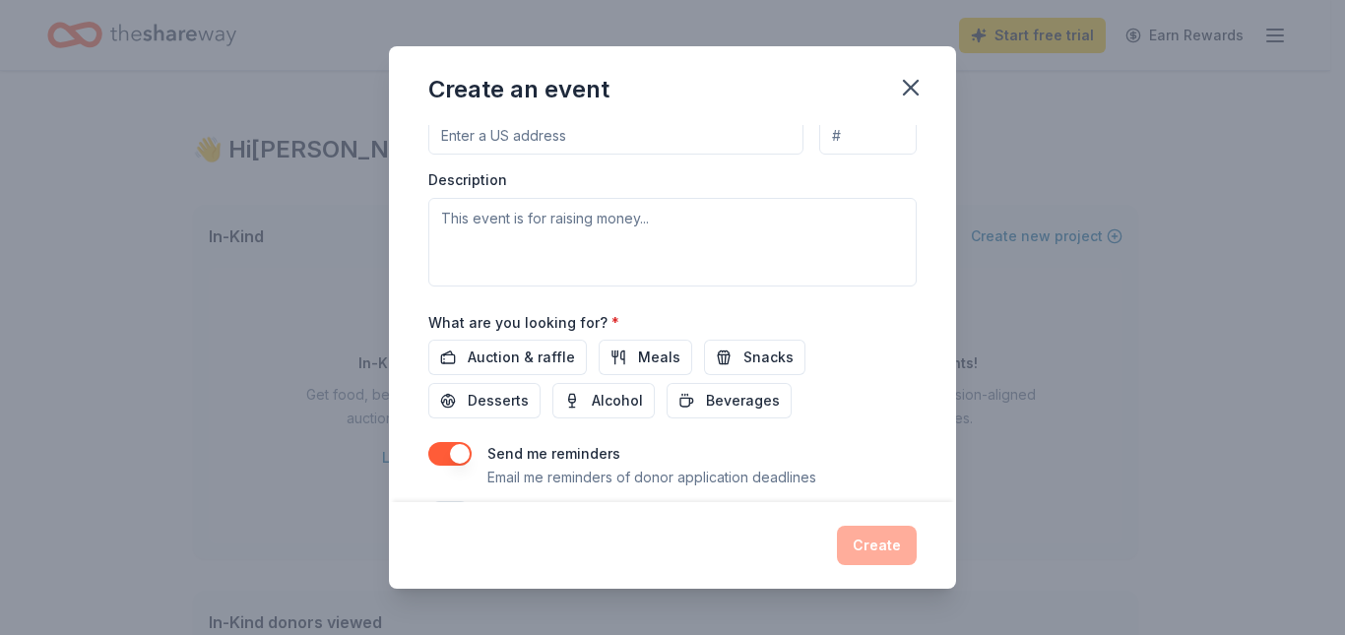
scroll to position [516, 0]
click at [592, 152] on input "Mailing address" at bounding box center [615, 131] width 375 height 39
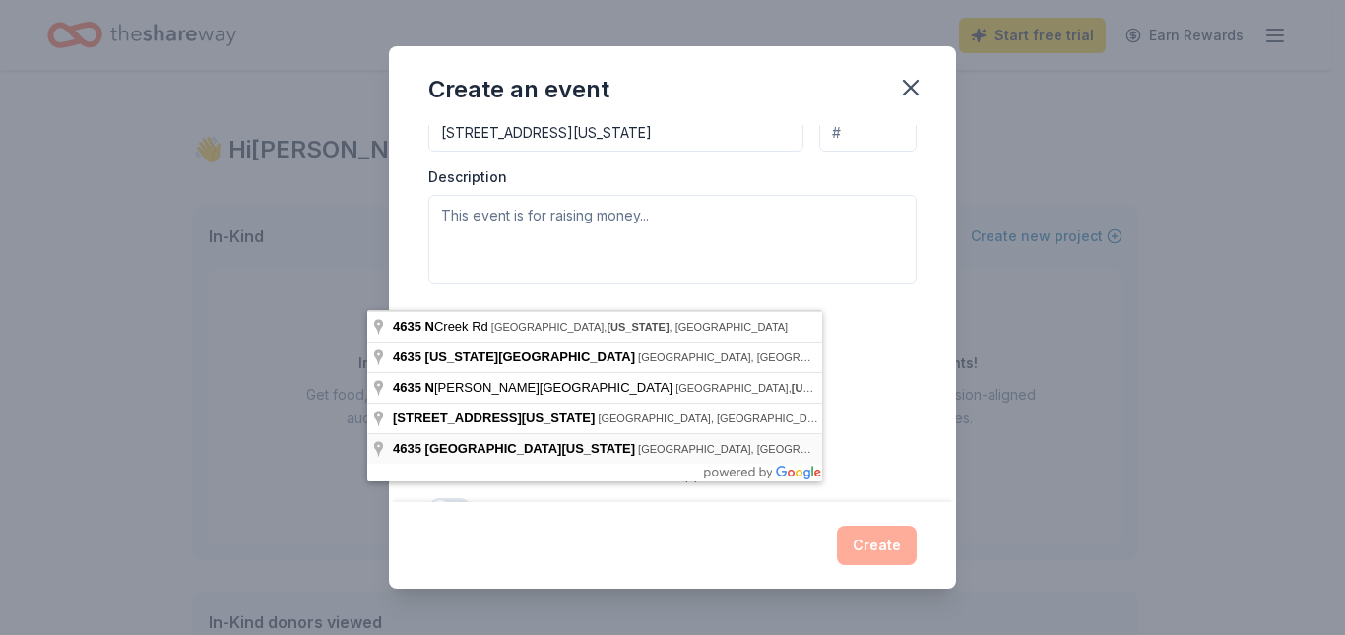
type input "[STREET_ADDRESS][US_STATE]"
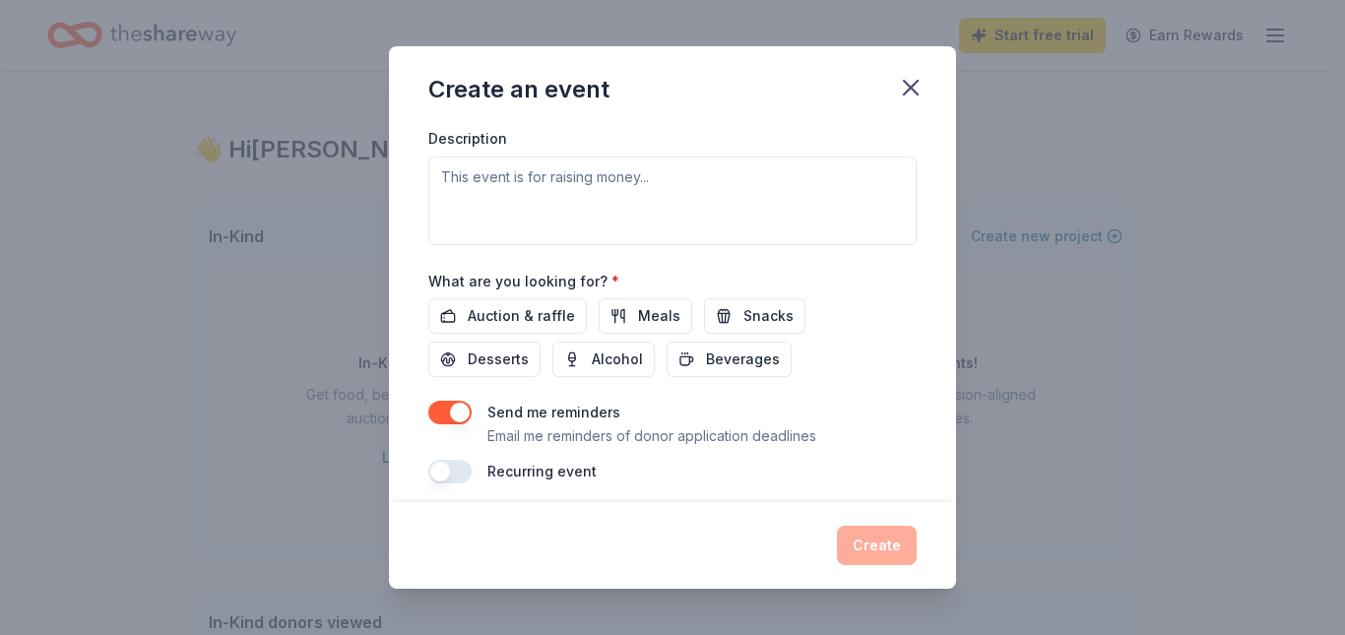
scroll to position [615, 0]
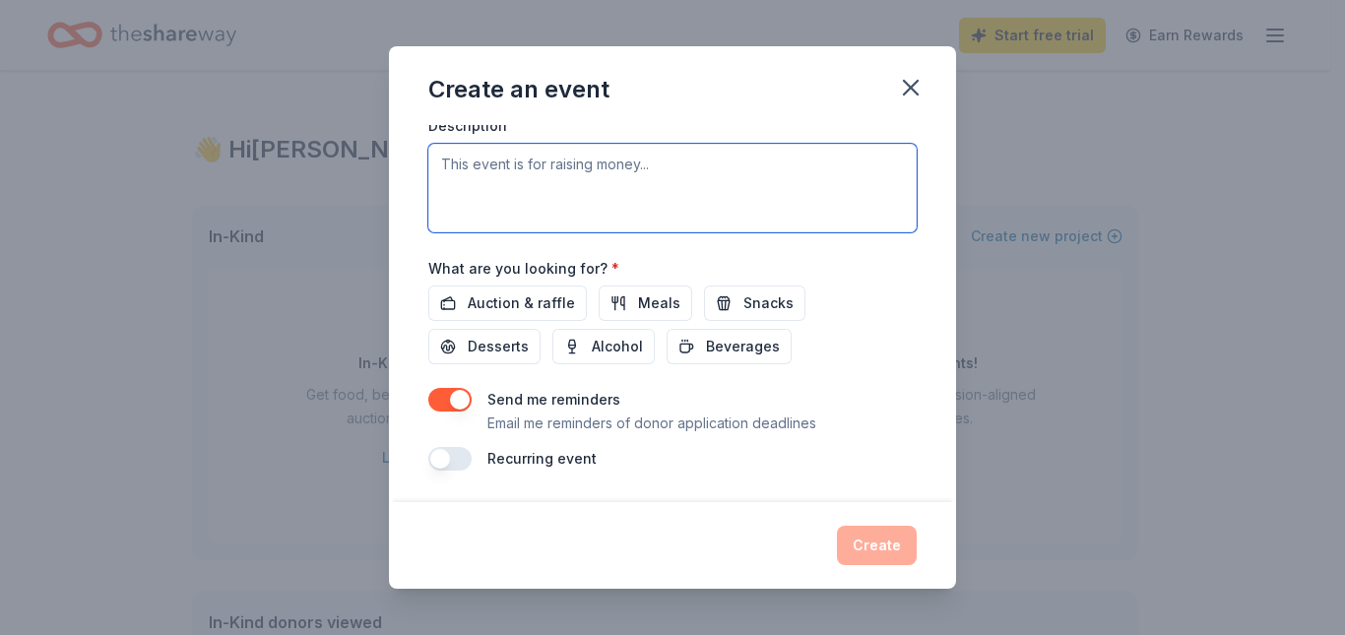
click at [694, 232] on textarea at bounding box center [672, 188] width 488 height 89
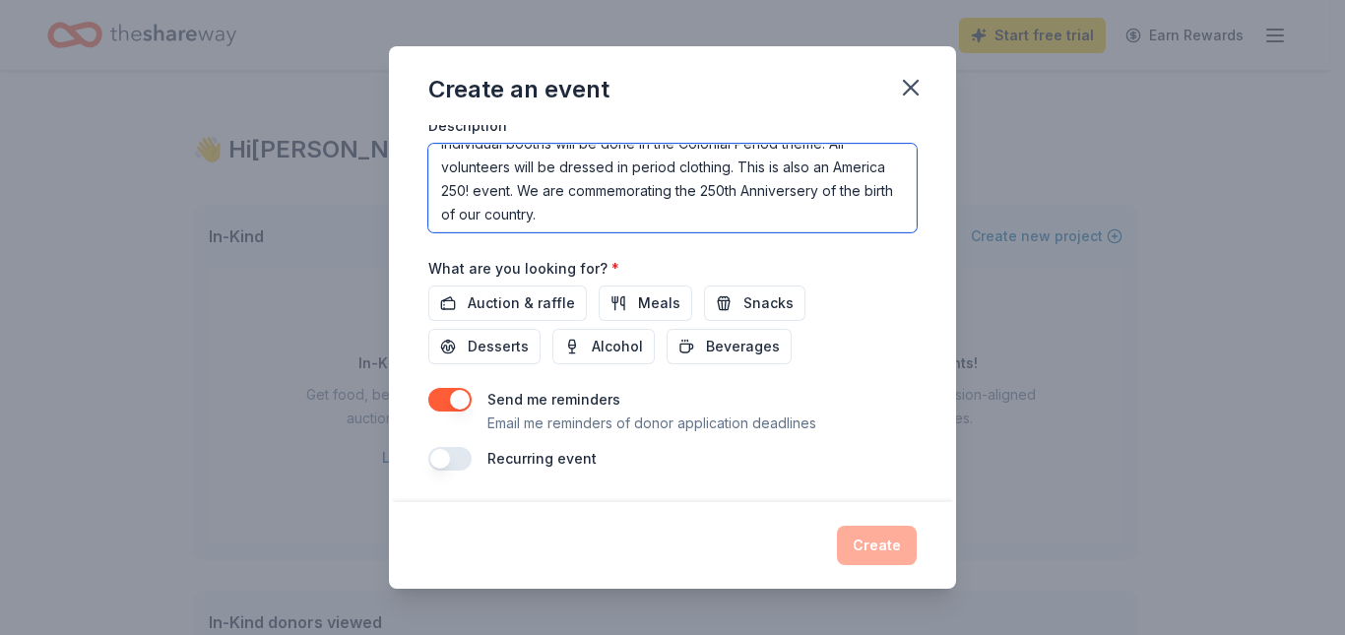
scroll to position [851, 0]
type textarea "The event that we are fundraising for is a living history event. All of the ind…"
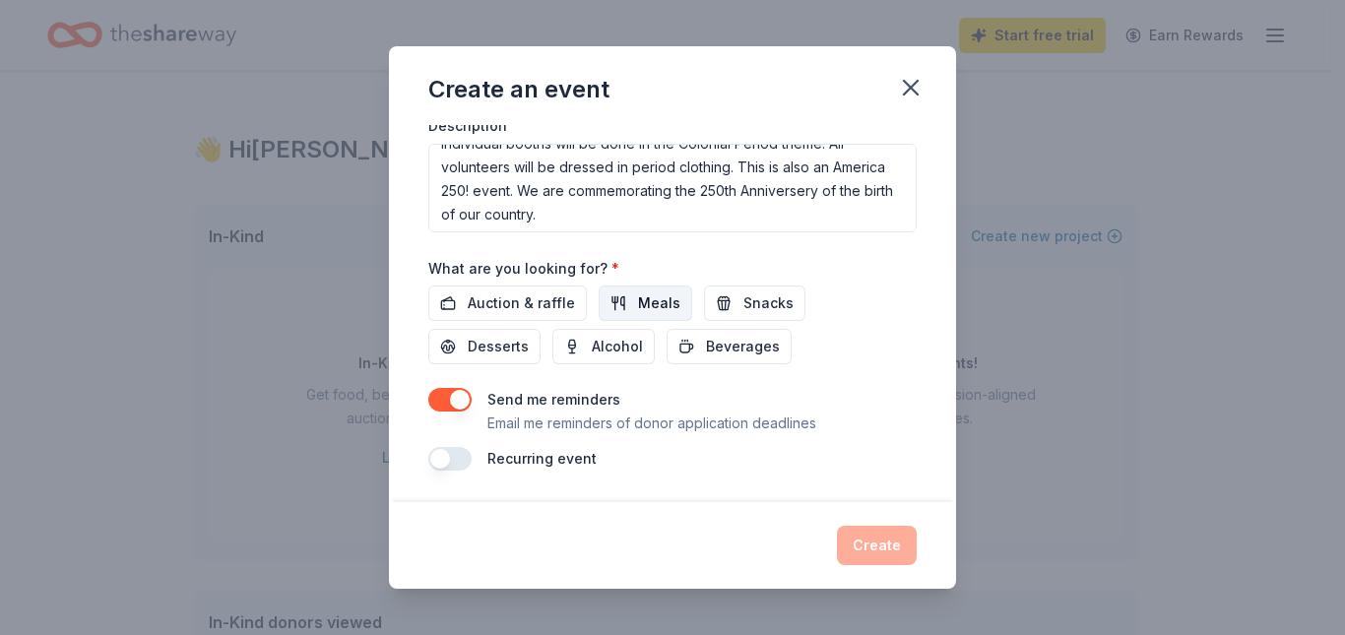
click at [607, 286] on button "Meals" at bounding box center [646, 303] width 94 height 35
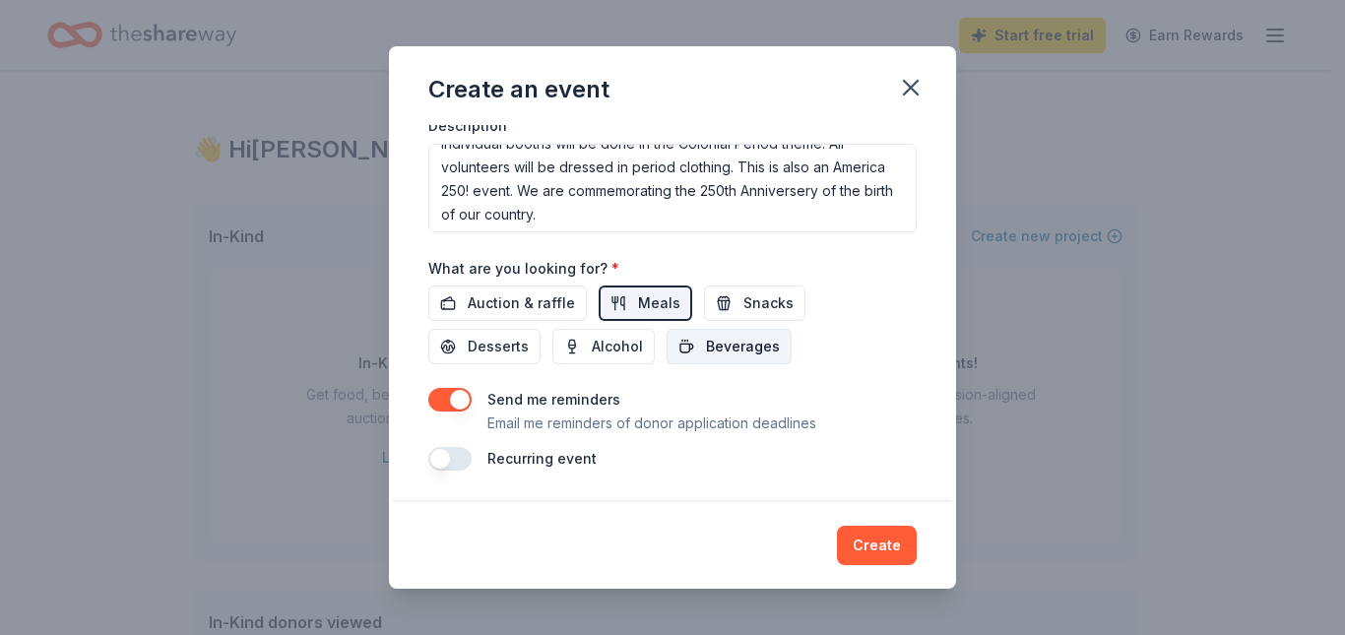
click at [729, 335] on span "Beverages" at bounding box center [743, 347] width 74 height 24
click at [511, 292] on span "Auction & raffle" at bounding box center [521, 304] width 107 height 24
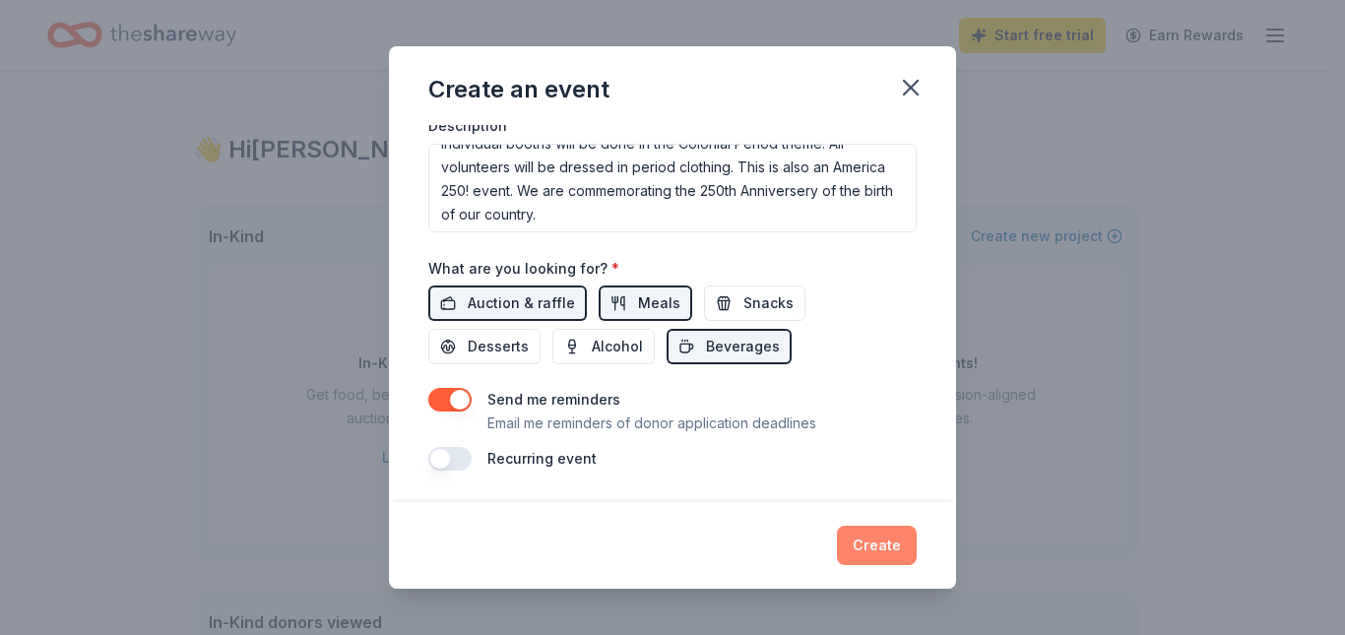
click at [917, 535] on button "Create" at bounding box center [877, 545] width 80 height 39
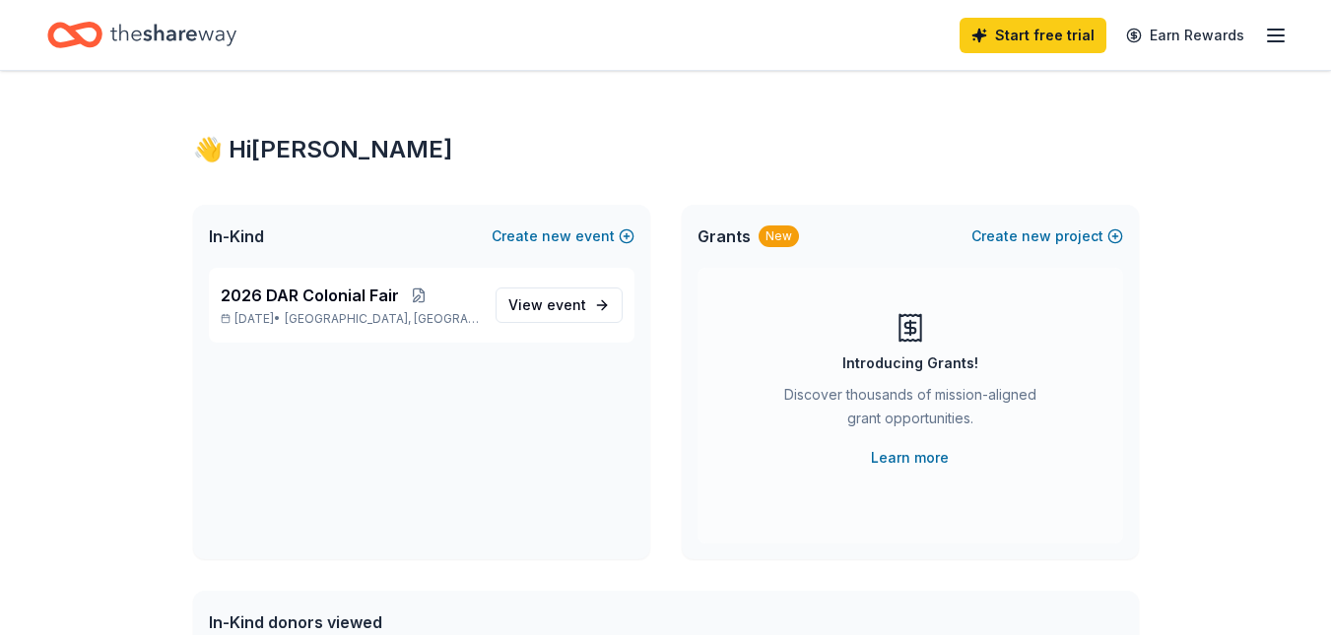
scroll to position [0, 0]
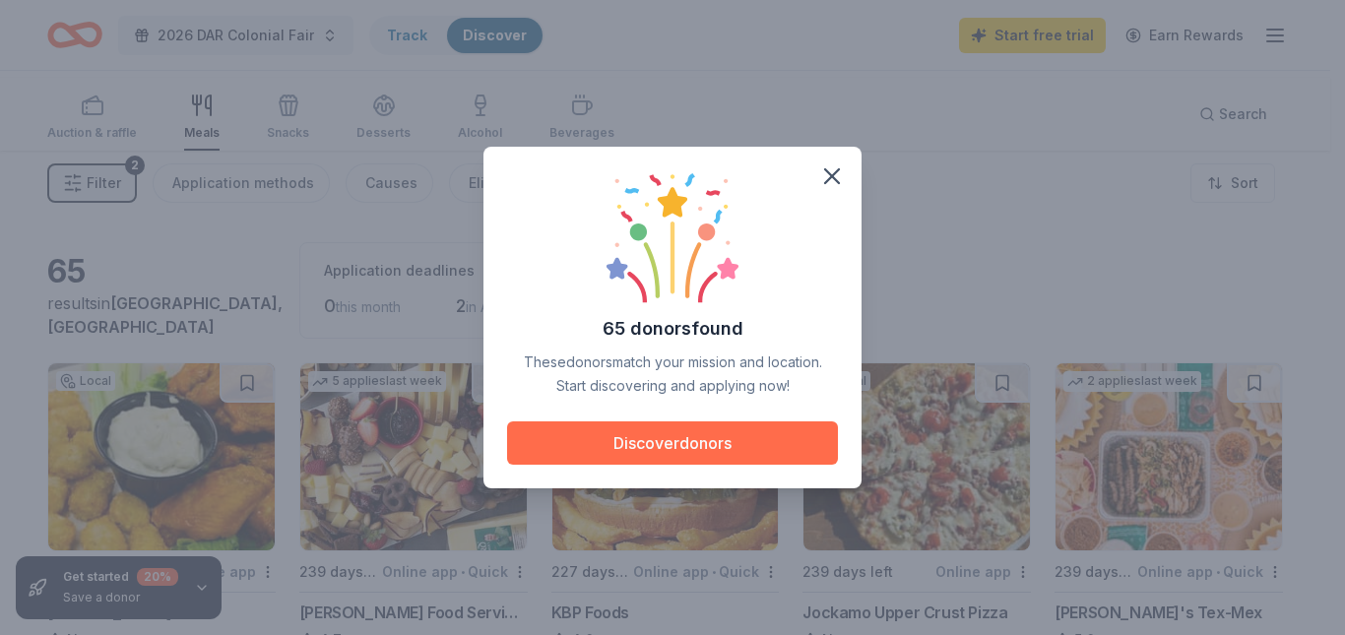
click at [787, 454] on button "Discover donors" at bounding box center [672, 443] width 331 height 43
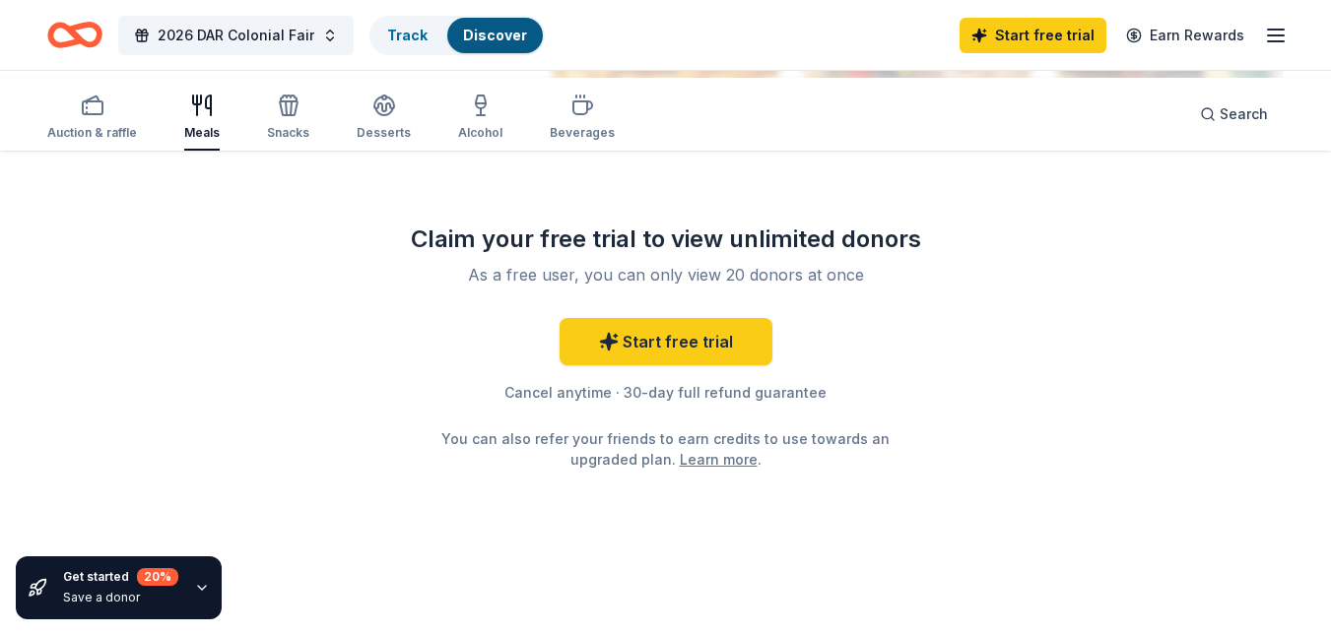
scroll to position [2562, 0]
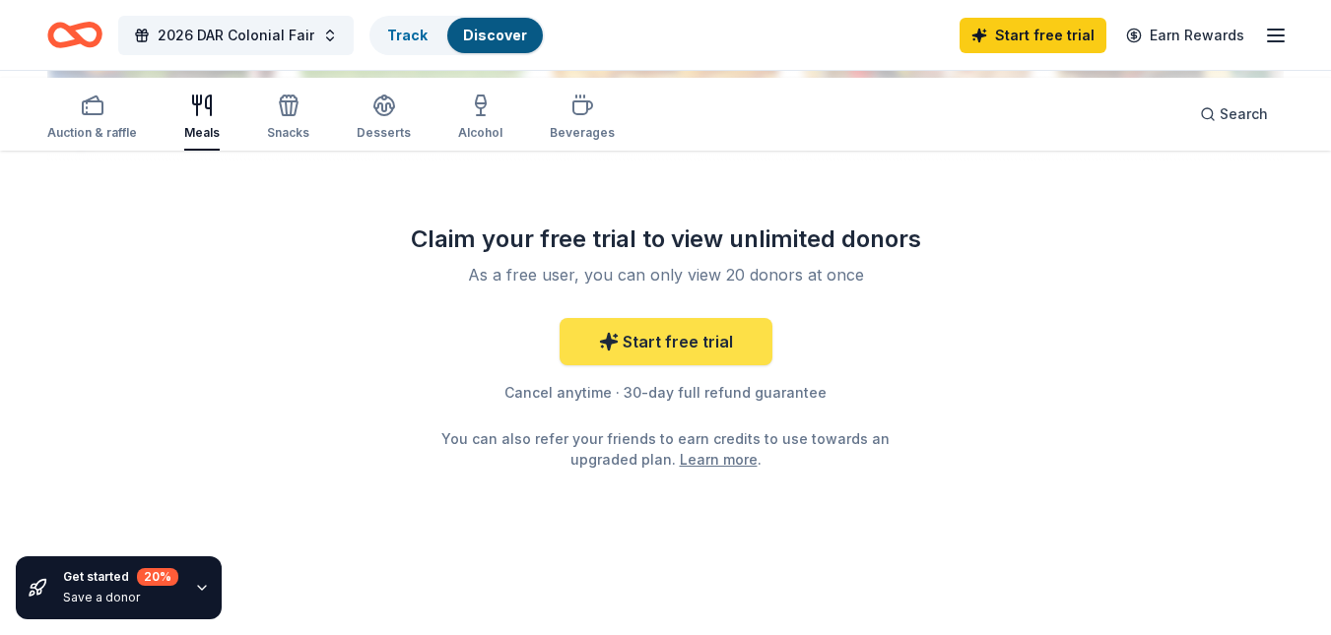
click at [646, 318] on link "Start free trial" at bounding box center [665, 341] width 213 height 47
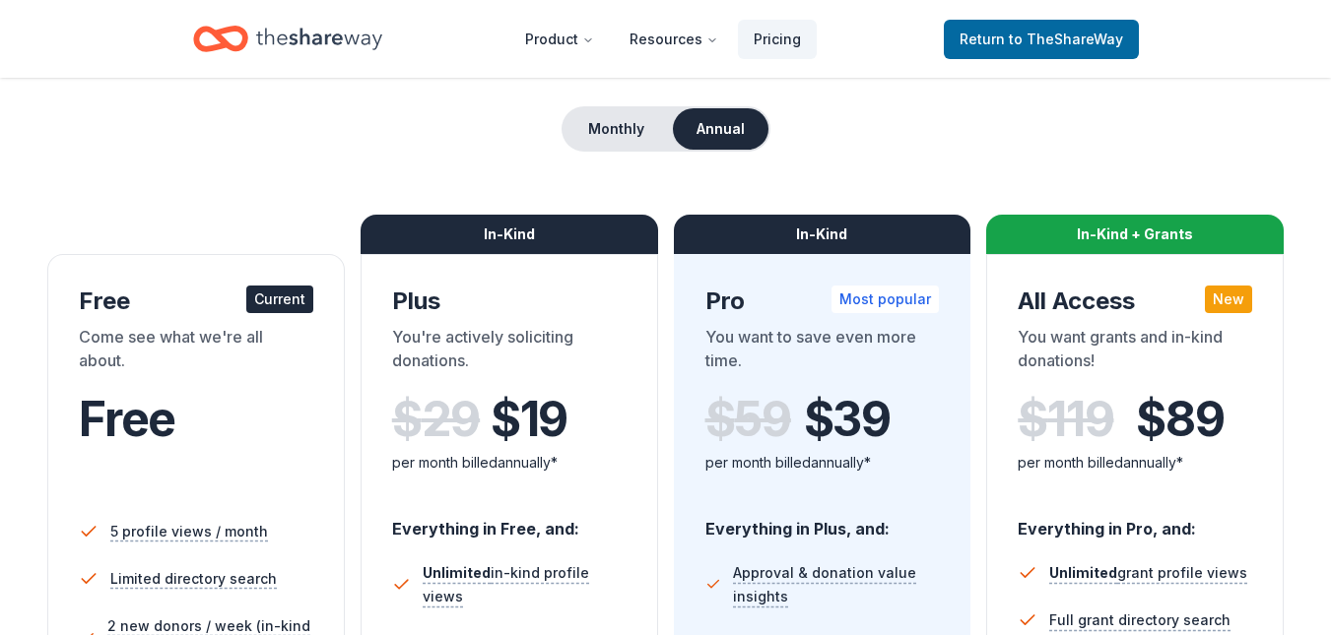
scroll to position [197, 0]
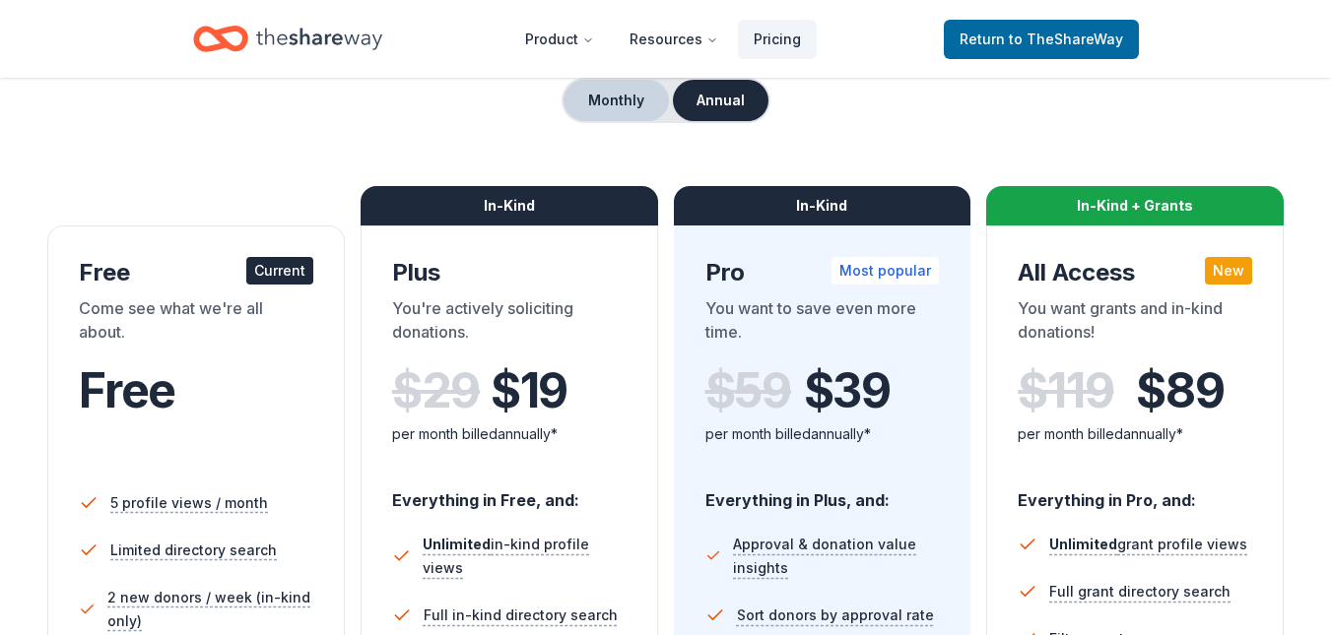
click at [587, 121] on button "Monthly" at bounding box center [615, 100] width 105 height 41
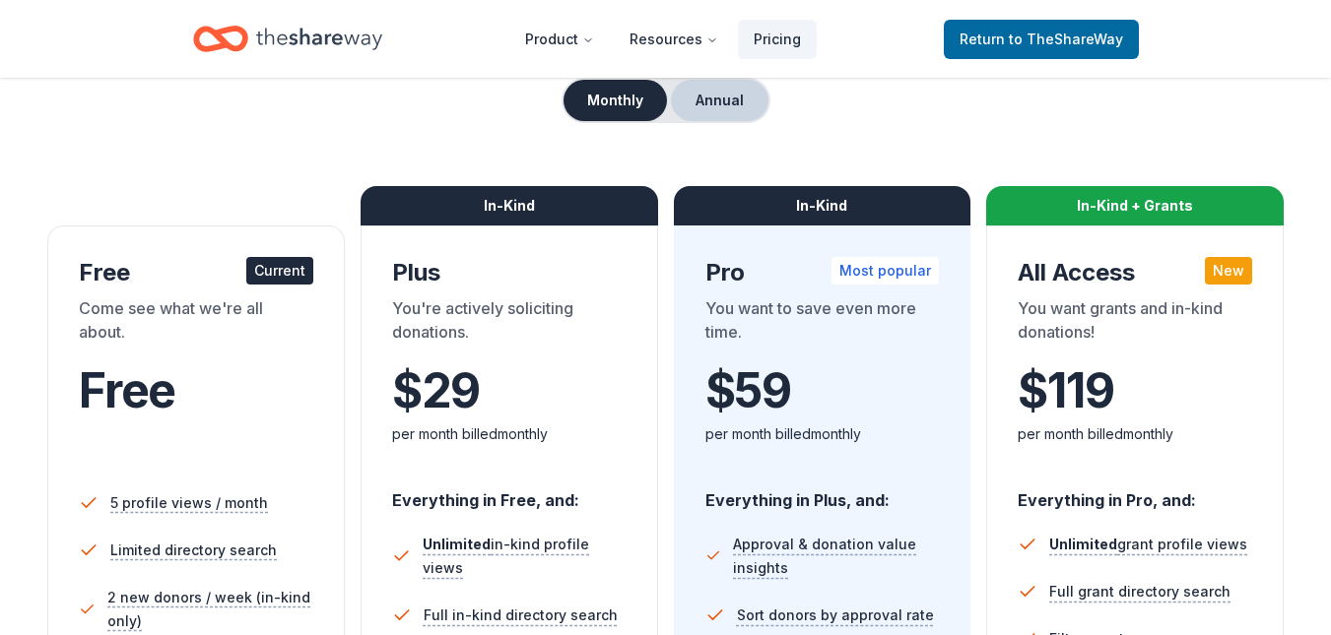
click at [703, 121] on button "Annual" at bounding box center [720, 100] width 98 height 41
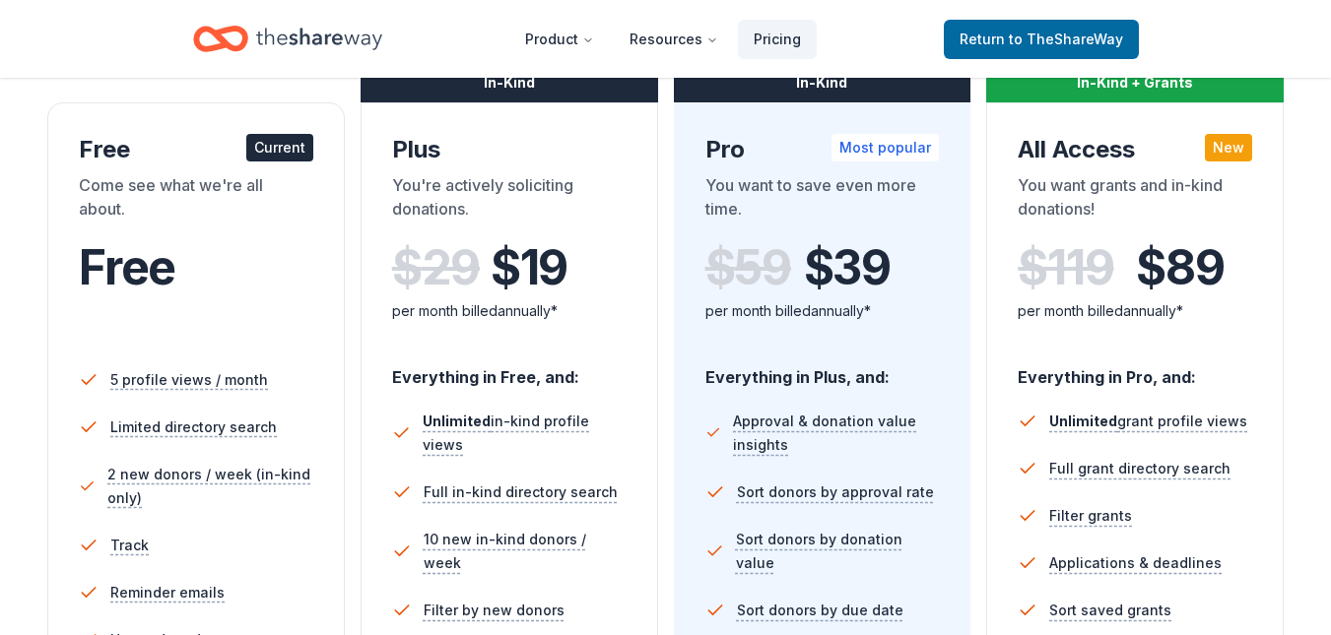
scroll to position [295, 0]
